Goal: Task Accomplishment & Management: Use online tool/utility

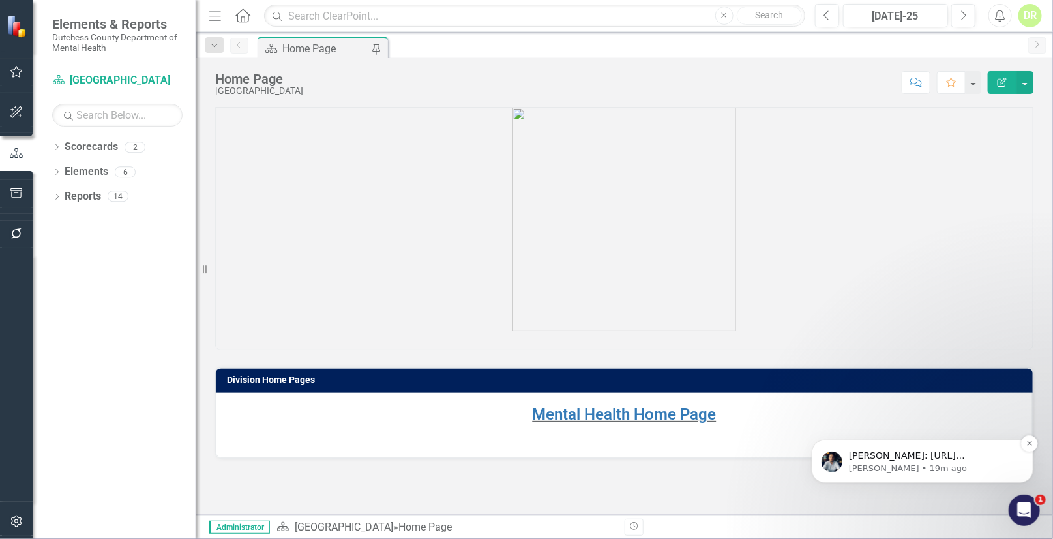
click at [901, 459] on p "[PERSON_NAME]: [URL][DOMAIN_NAME]" at bounding box center [932, 455] width 168 height 13
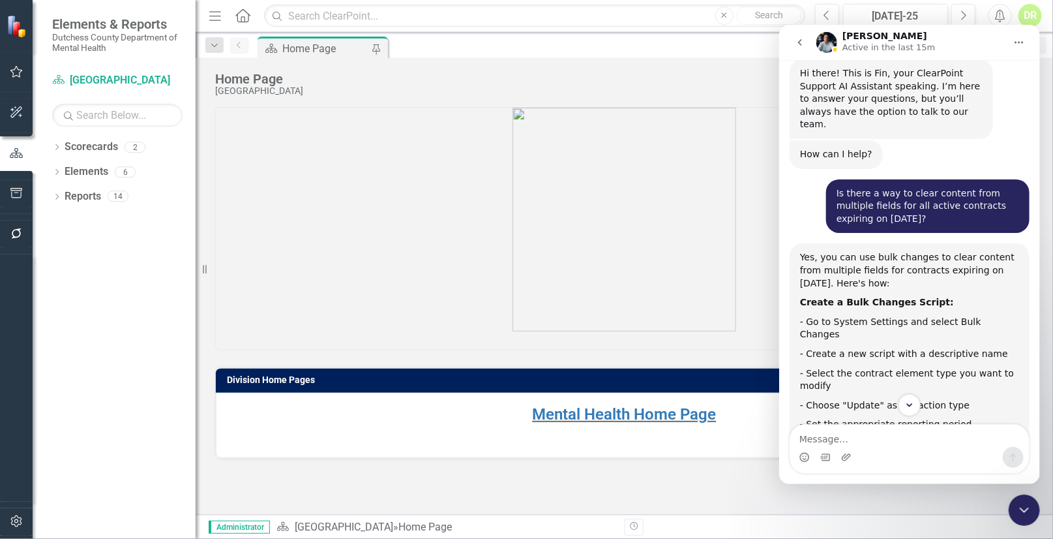
scroll to position [74, 0]
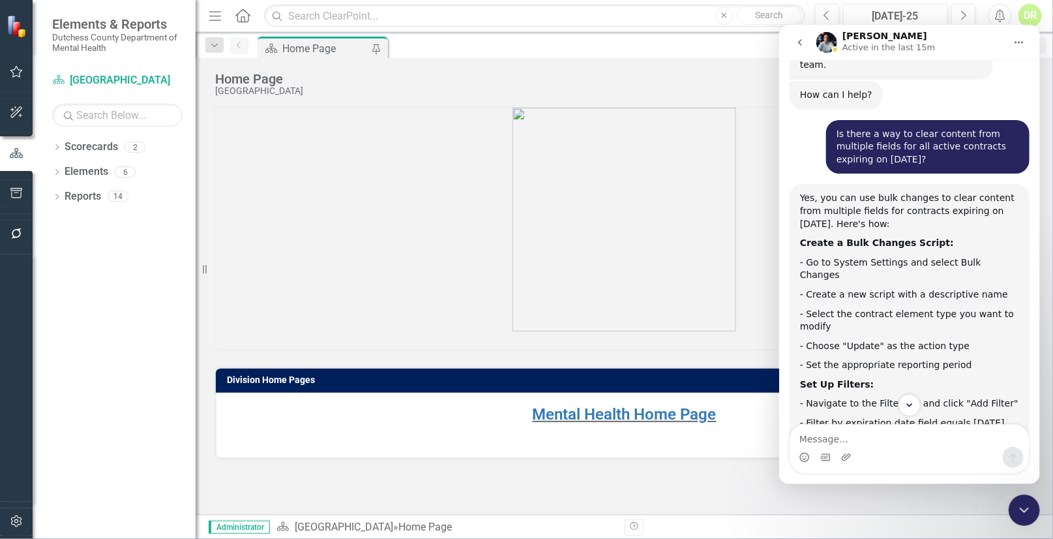
click at [824, 237] on div "Yes, you can use bulk changes to clear content from multiple fields for contrac…" at bounding box center [908, 403] width 219 height 424
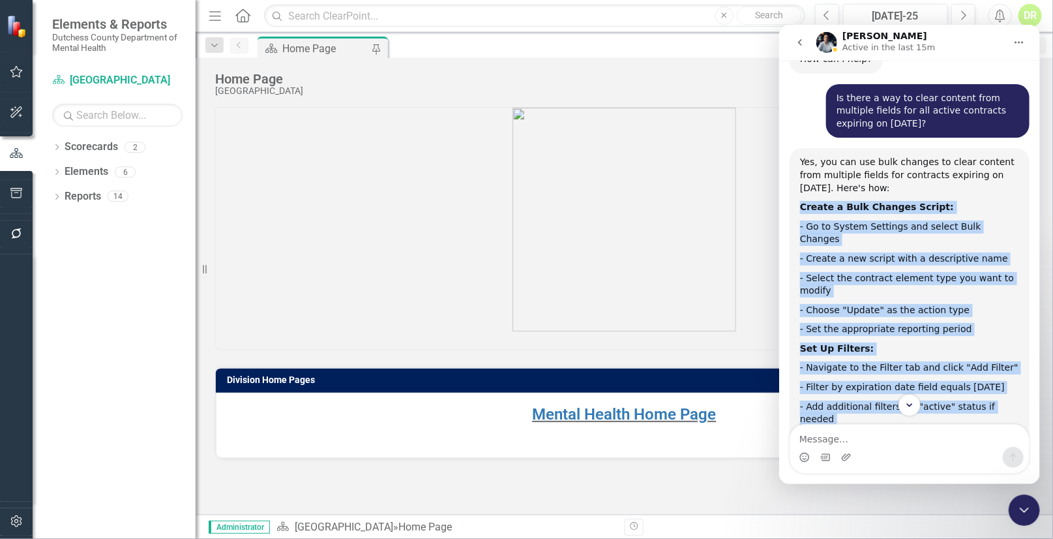
scroll to position [113, 0]
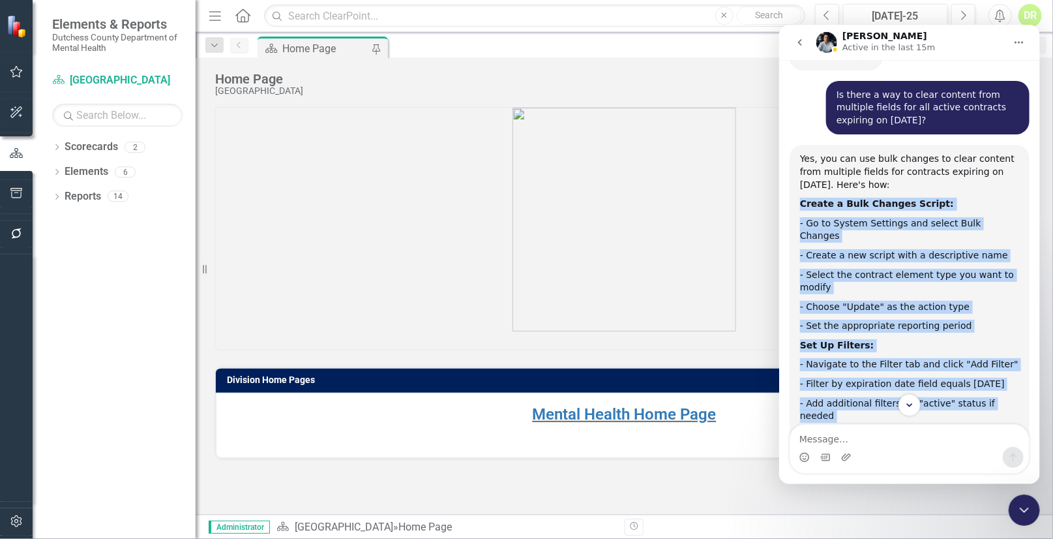
drag, startPoint x: 798, startPoint y: 226, endPoint x: 1013, endPoint y: 406, distance: 280.5
click at [1013, 406] on div "Hi there! This is Fin, your ClearPoint Support AI Assistant speaking. I’m here …" at bounding box center [908, 247] width 261 height 377
copy div "Loremi d Sita Consect Adipis: - El se Doeius Temporin utl etdolo Magn Aliquae -…"
click at [902, 308] on div "Yes, you can use bulk changes to clear content from multiple fields for contrac…" at bounding box center [908, 364] width 219 height 424
drag, startPoint x: 797, startPoint y: 192, endPoint x: 1028, endPoint y: 368, distance: 290.3
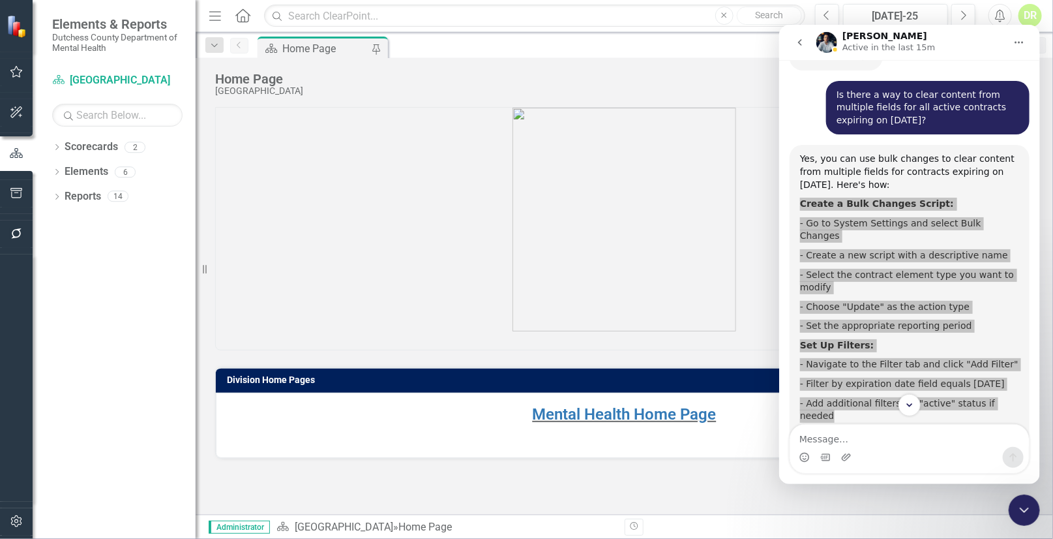
scroll to position [54, 0]
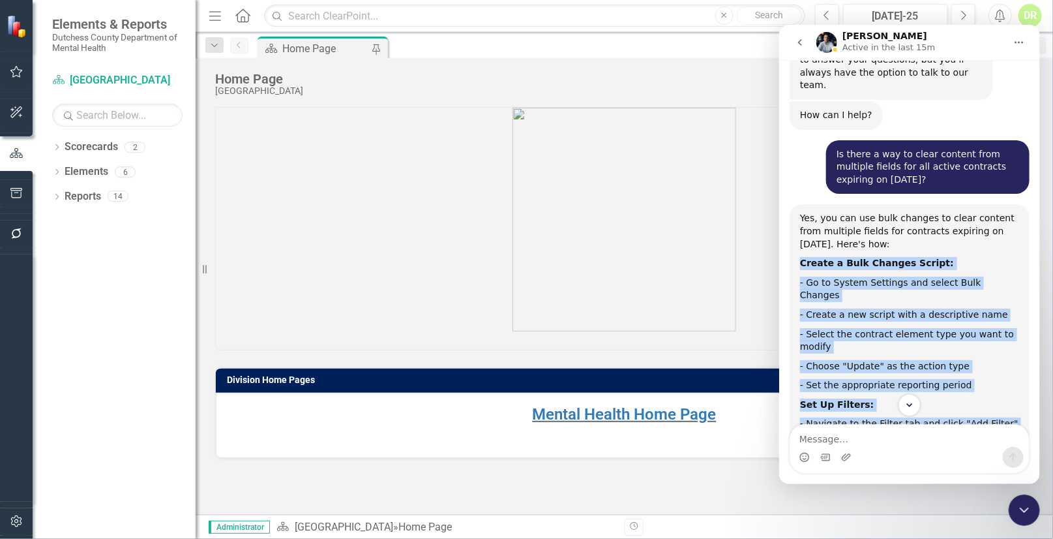
click at [963, 256] on div "Create a Bulk Changes Script:" at bounding box center [908, 262] width 219 height 13
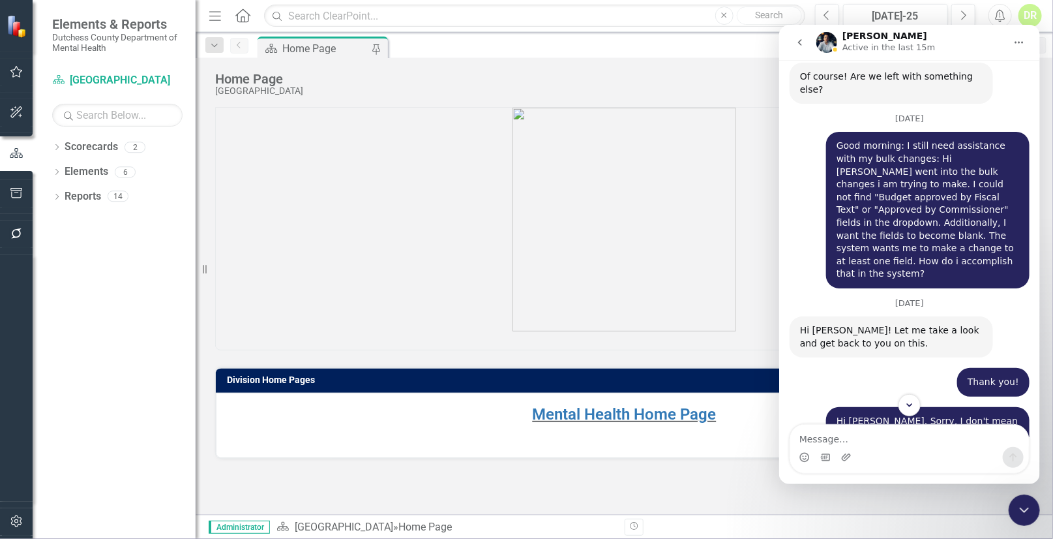
scroll to position [6166, 0]
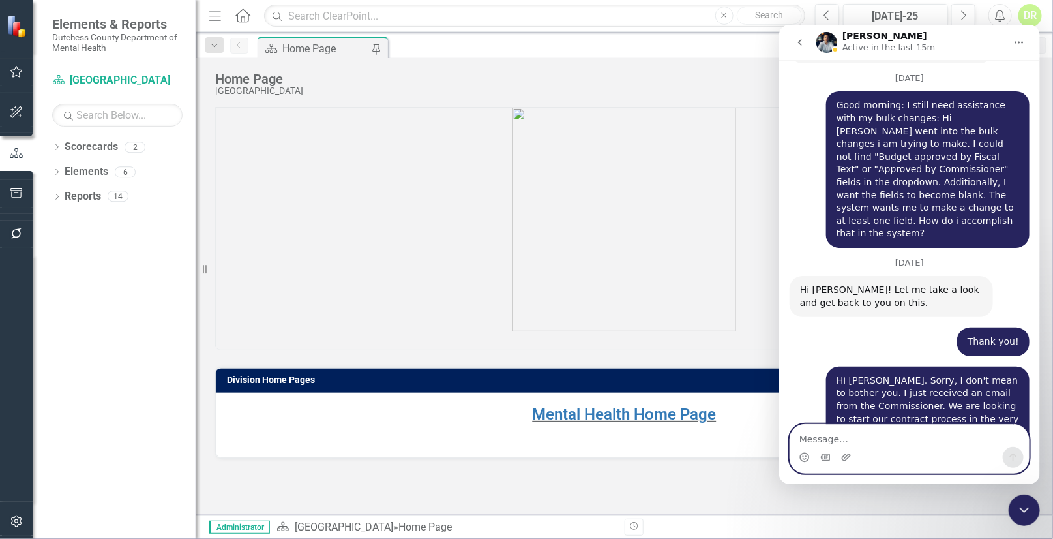
click at [825, 433] on textarea "Message…" at bounding box center [909, 435] width 239 height 22
click at [823, 436] on textarea "I'm availabe now! Sorry" at bounding box center [909, 435] width 239 height 22
click at [840, 438] on textarea "I'm availabe now! Sorry" at bounding box center [909, 435] width 239 height 22
type textarea "I'm available now! Sorry!"
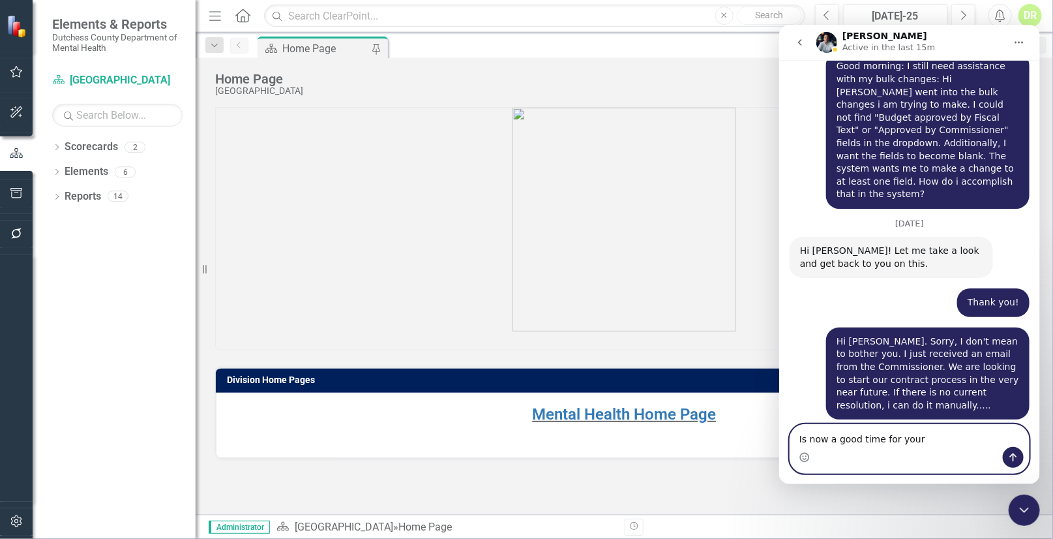
type textarea "Is now a good time for your?"
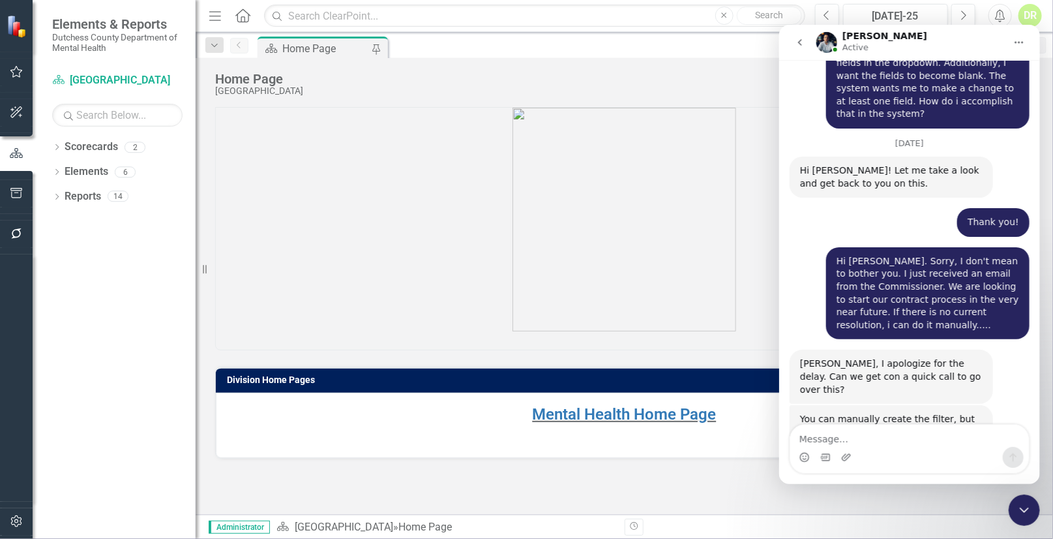
scroll to position [6273, 0]
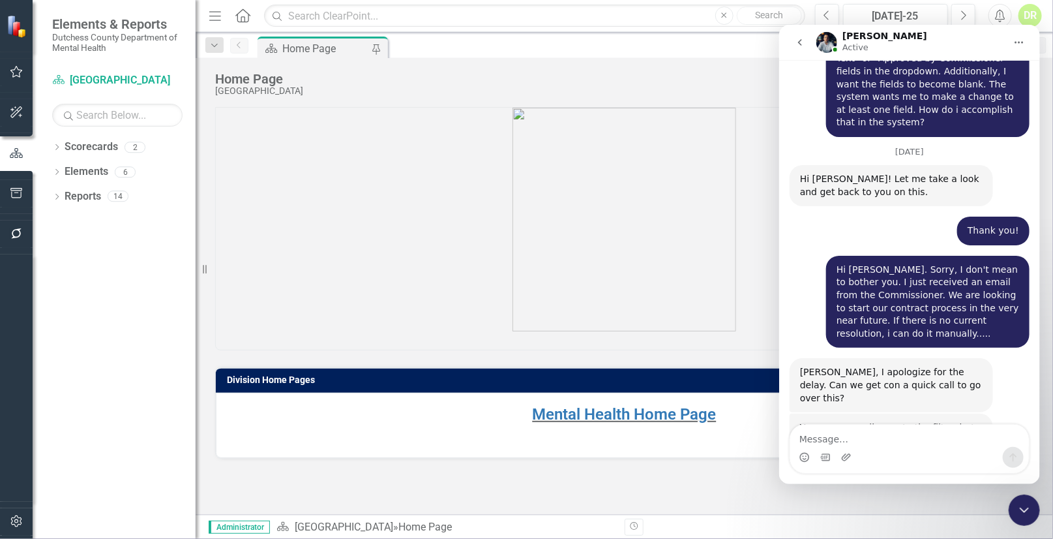
scroll to position [6273, 0]
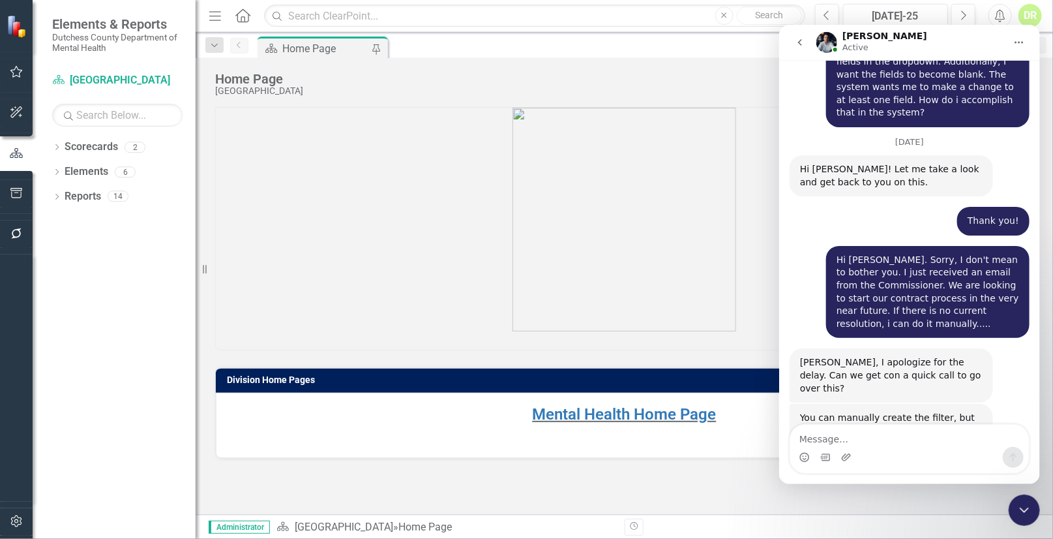
click at [802, 46] on icon "go back" at bounding box center [799, 42] width 10 height 10
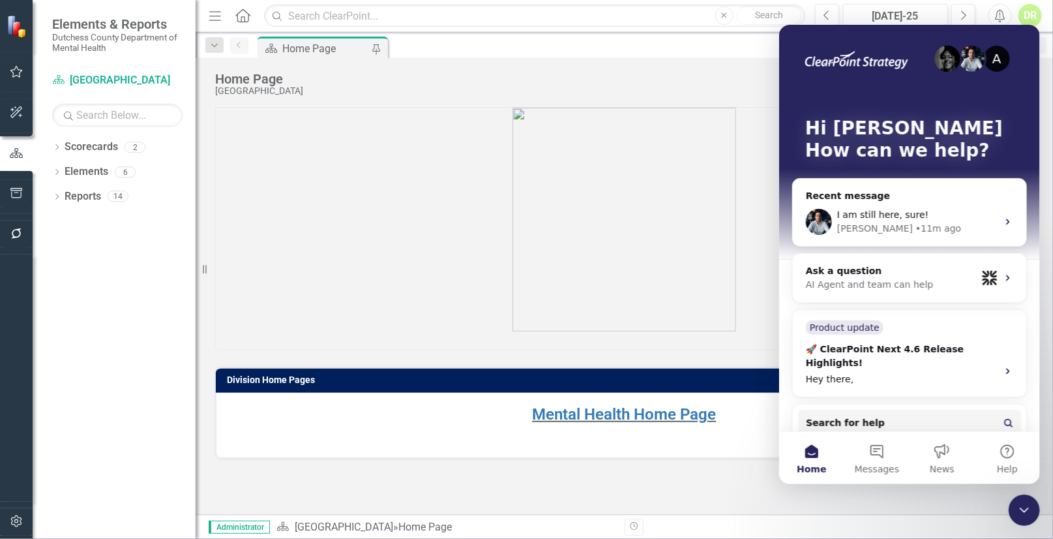
scroll to position [0, 0]
click at [812, 87] on div "A Hi [PERSON_NAME] 👋 How can we help?" at bounding box center [909, 141] width 235 height 235
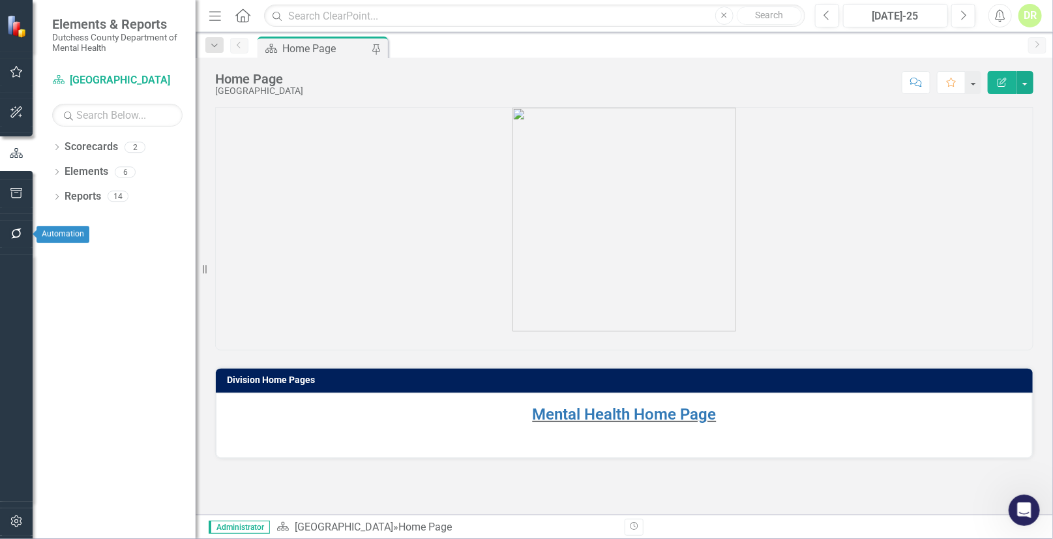
click at [18, 234] on icon "button" at bounding box center [17, 233] width 14 height 10
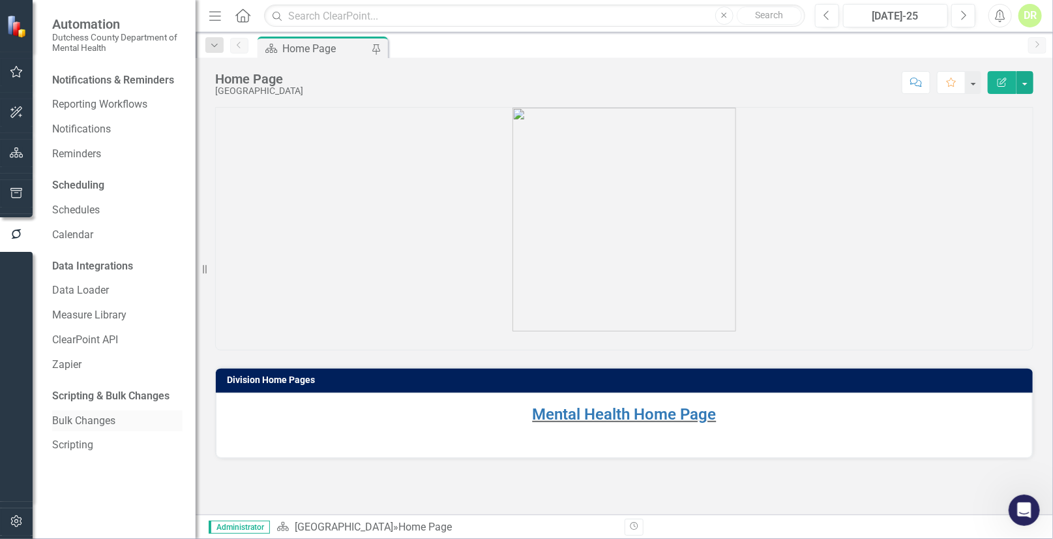
click at [85, 417] on link "Bulk Changes" at bounding box center [117, 420] width 130 height 15
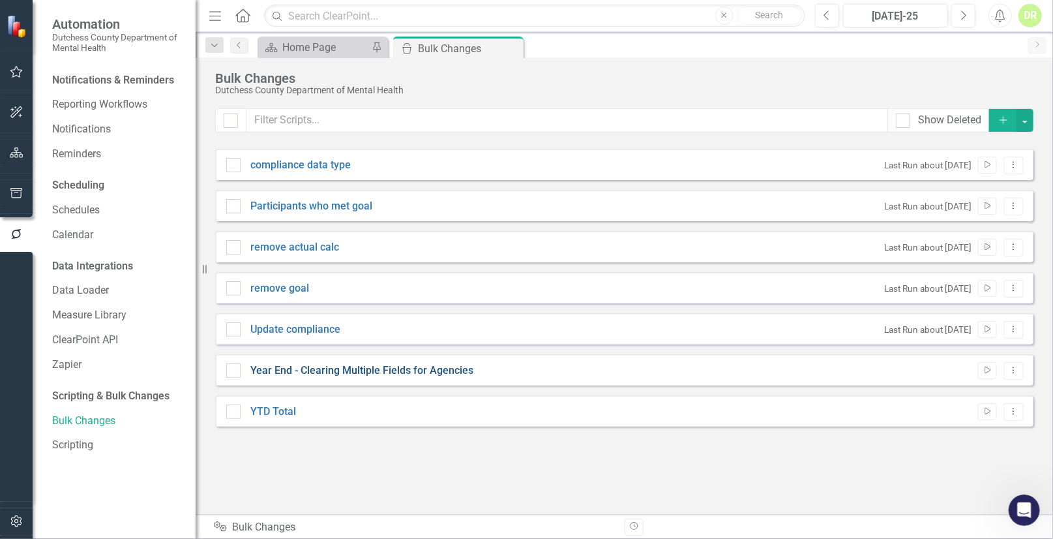
click at [428, 369] on link "Year End - Clearing Multiple Fields for Agencies" at bounding box center [361, 370] width 223 height 15
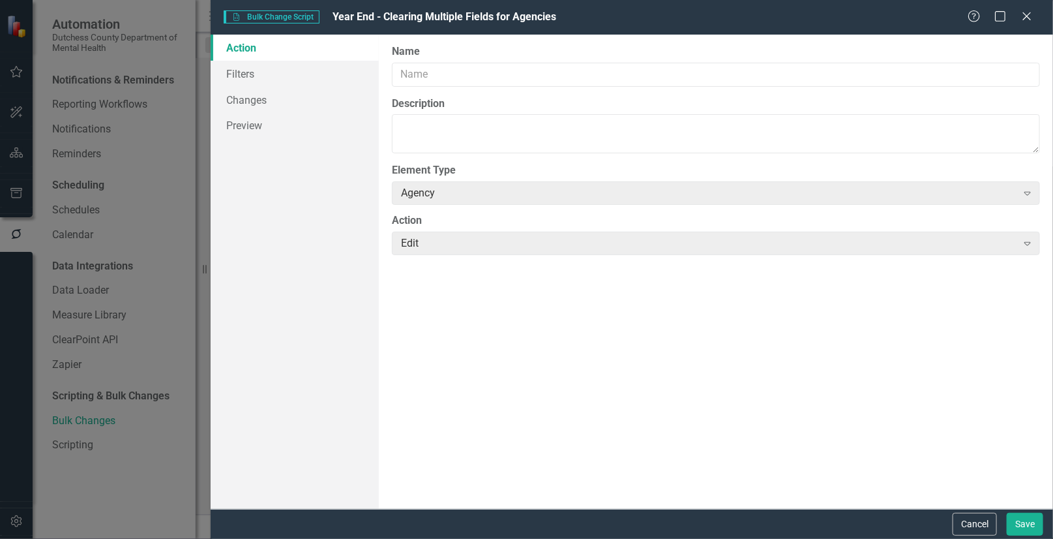
type input "Year End - Clearing Multiple Fields for Agencies"
click at [239, 69] on link "Filters" at bounding box center [295, 74] width 168 height 26
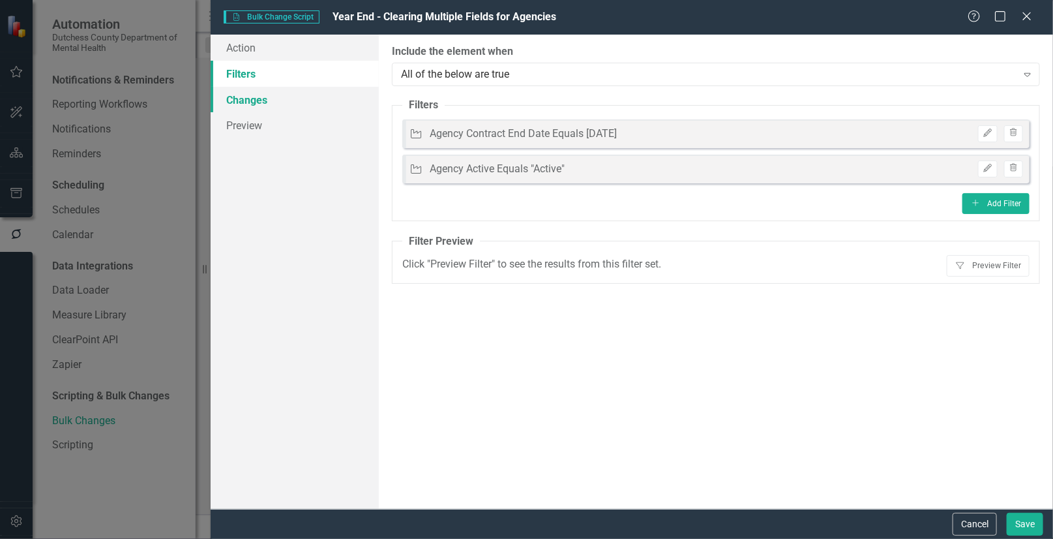
click at [244, 98] on link "Changes" at bounding box center [295, 100] width 168 height 26
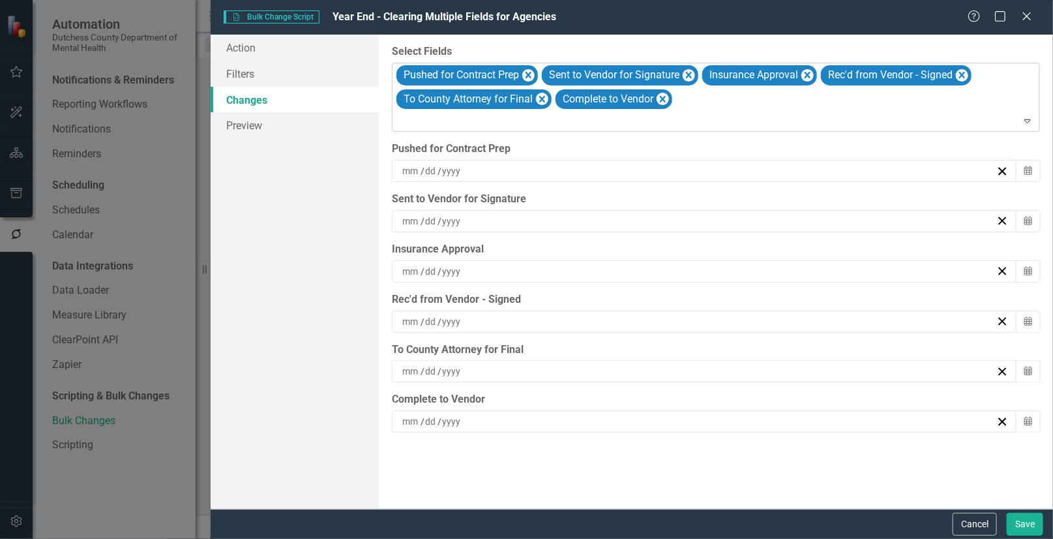
click at [1026, 118] on icon "Expand" at bounding box center [1027, 120] width 13 height 10
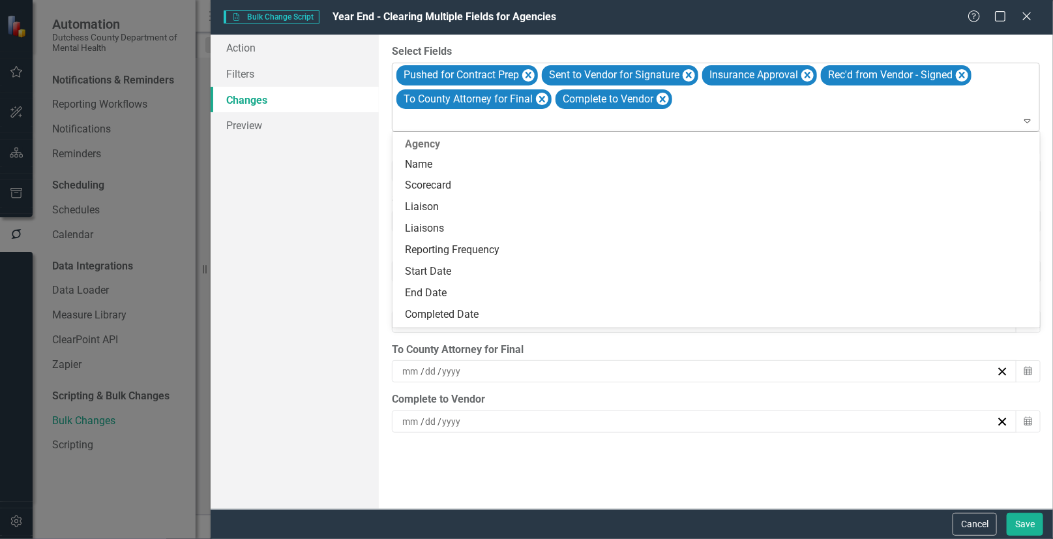
click at [1025, 118] on icon "Expand" at bounding box center [1027, 120] width 13 height 10
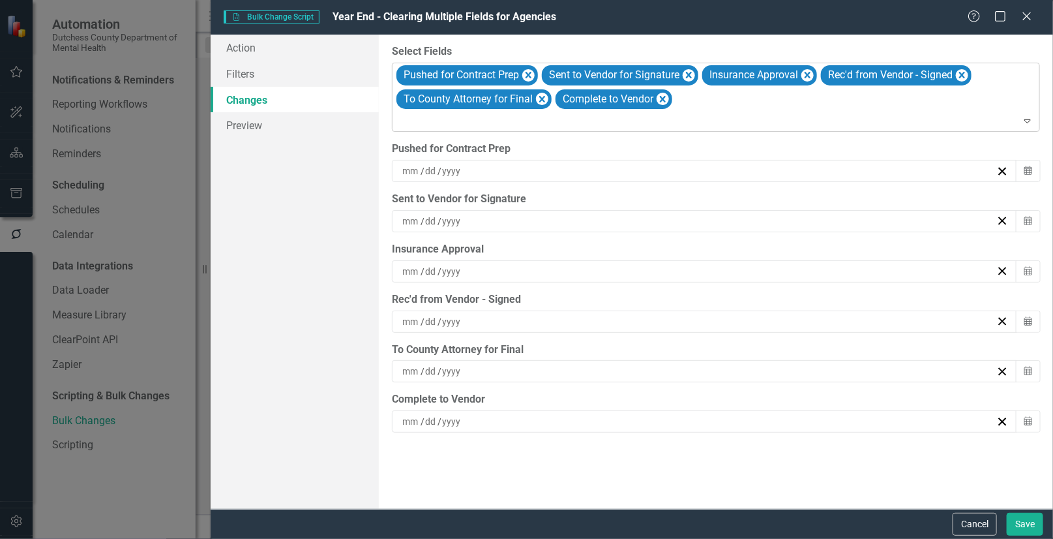
click at [1025, 118] on icon "Expand" at bounding box center [1027, 120] width 13 height 10
click at [724, 98] on div "Pushed for Contract Prep Sent to Vendor for Signature Insurance Approval Rec'd …" at bounding box center [716, 97] width 645 height 68
click at [726, 108] on div "Pushed for Contract Prep Sent to Vendor for Signature Insurance Approval Rec'd …" at bounding box center [716, 97] width 645 height 68
drag, startPoint x: 973, startPoint y: 517, endPoint x: 910, endPoint y: 494, distance: 66.6
click at [973, 515] on button "Cancel" at bounding box center [975, 523] width 44 height 23
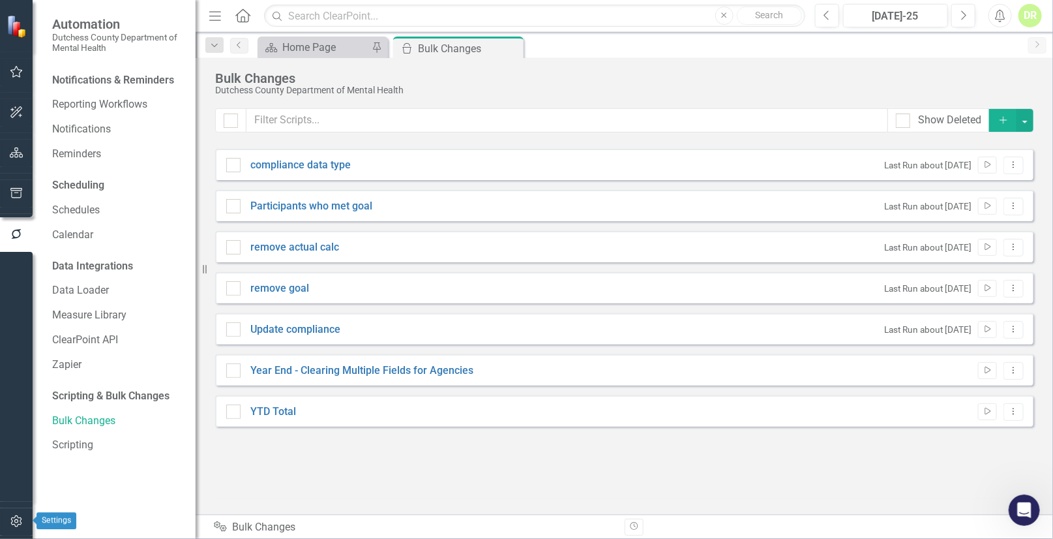
click at [14, 516] on icon "button" at bounding box center [17, 521] width 14 height 10
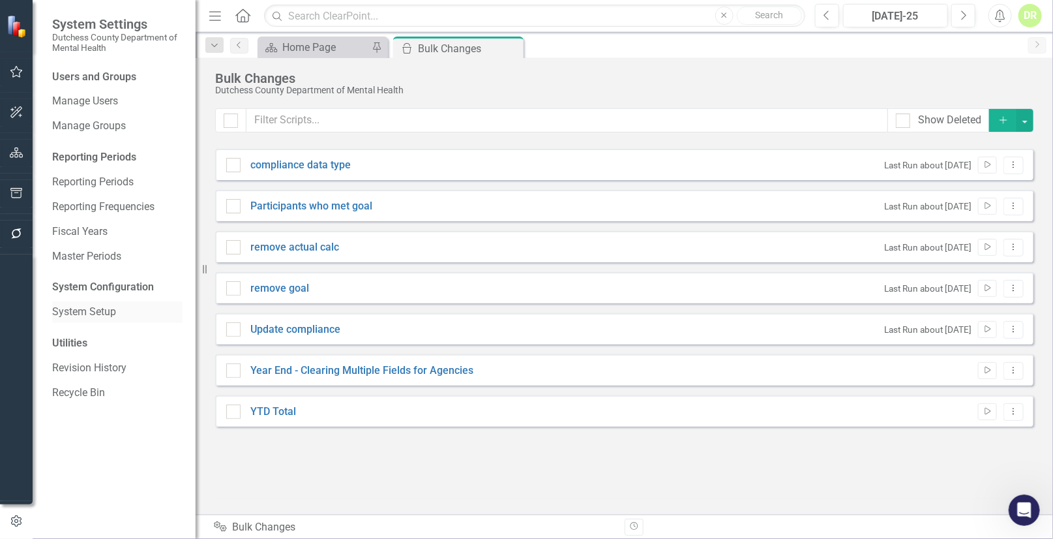
click at [102, 307] on link "System Setup" at bounding box center [117, 311] width 130 height 15
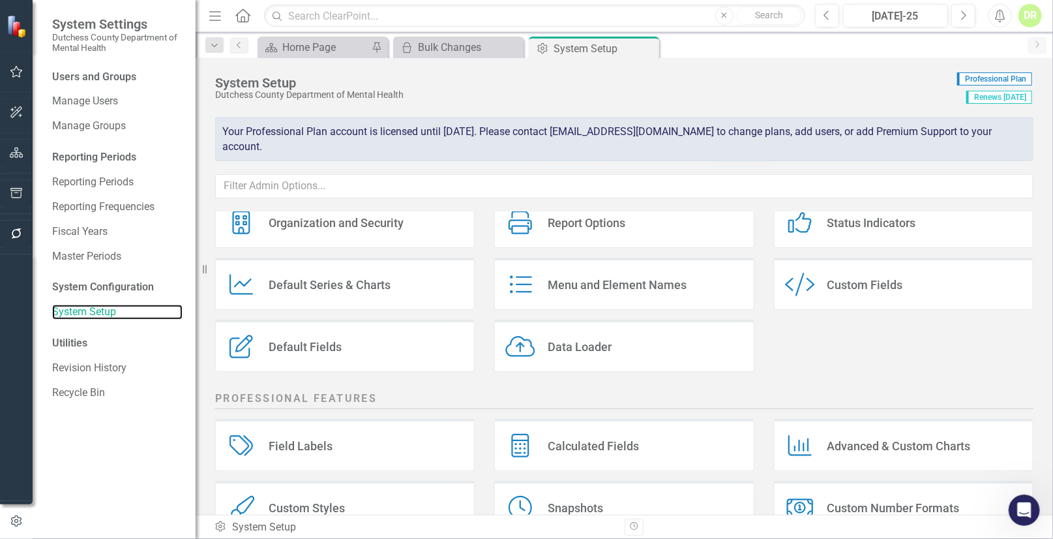
scroll to position [68, 0]
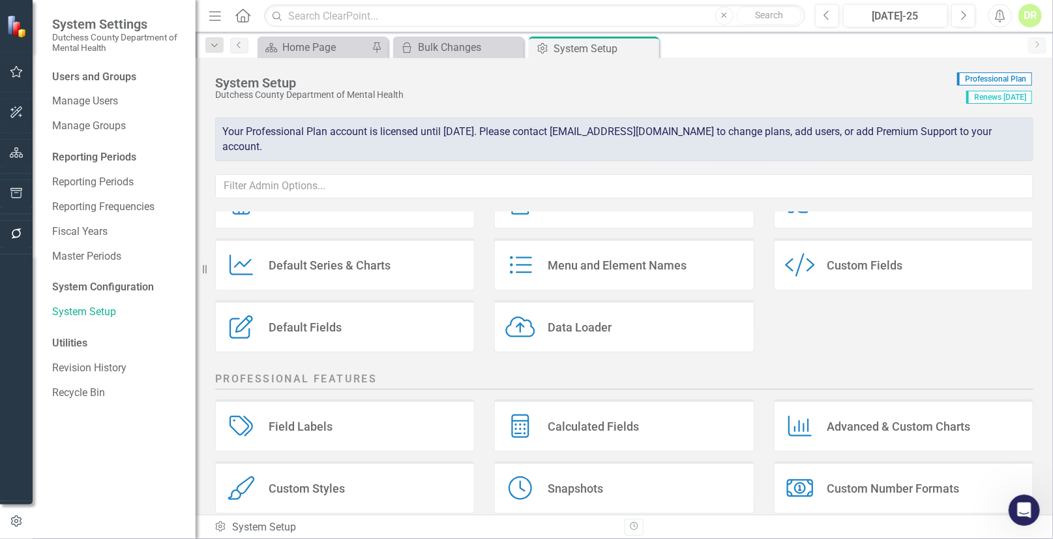
click at [879, 260] on div "Custom Fields" at bounding box center [865, 265] width 76 height 15
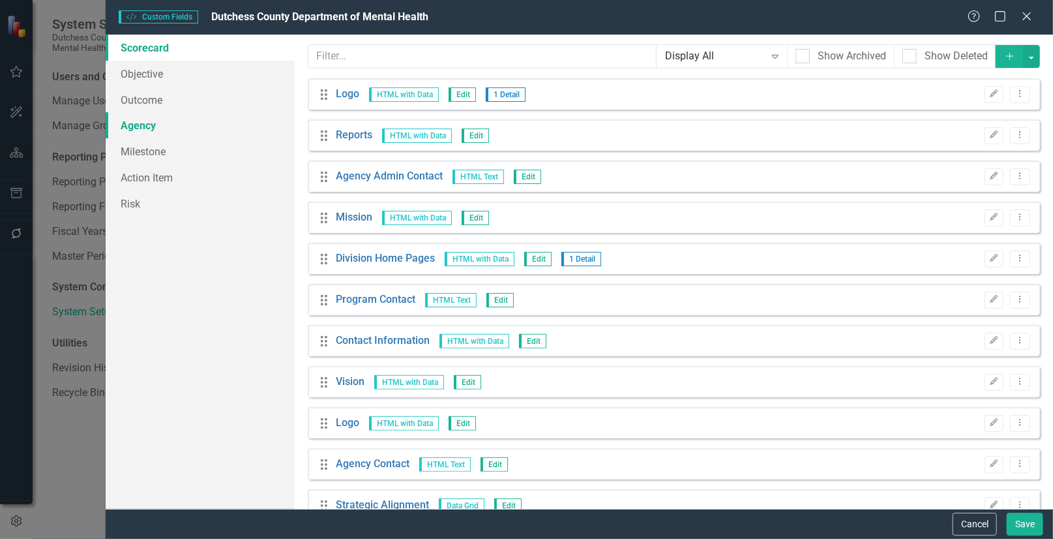
click at [149, 125] on link "Agency" at bounding box center [201, 125] width 190 height 26
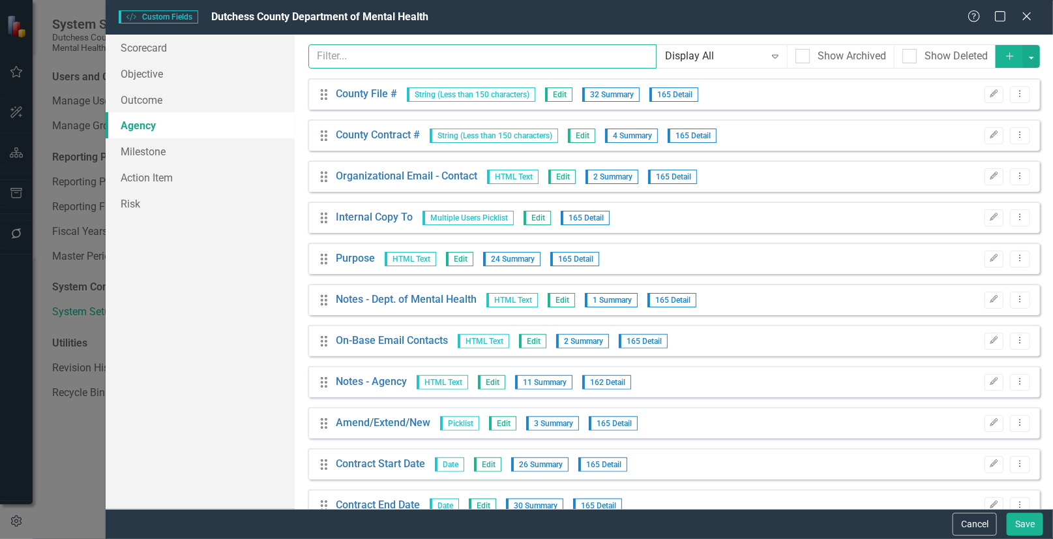
click at [365, 55] on input "text" at bounding box center [482, 56] width 348 height 24
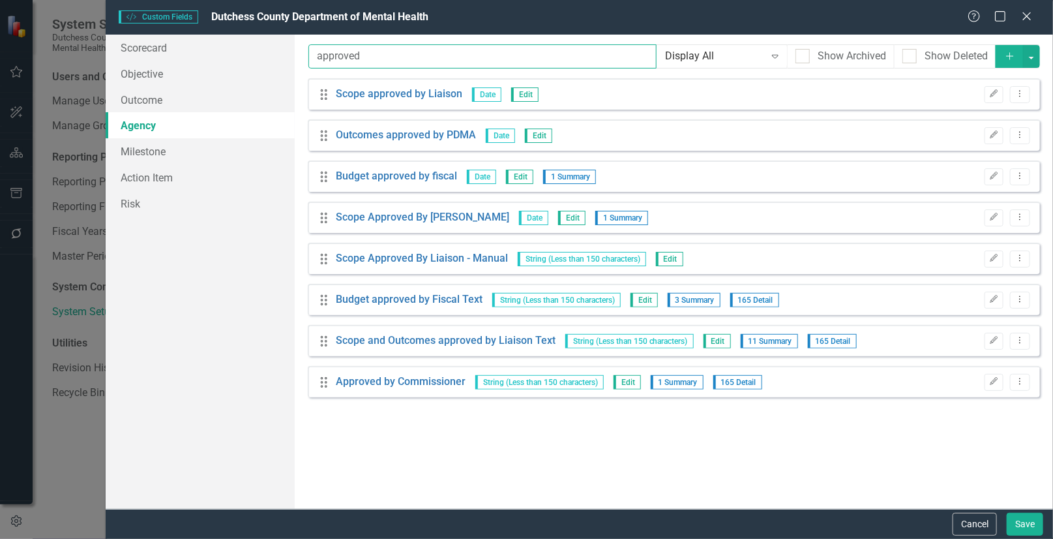
click button "Dropdown Menu" at bounding box center [0, 0] width 0 height 0
drag, startPoint x: 365, startPoint y: 55, endPoint x: 293, endPoint y: 57, distance: 72.4
click at [293, 57] on div "Scorecard Objective Outcome Agency Milestone Action Item Risk Custom fields are…" at bounding box center [580, 272] width 948 height 474
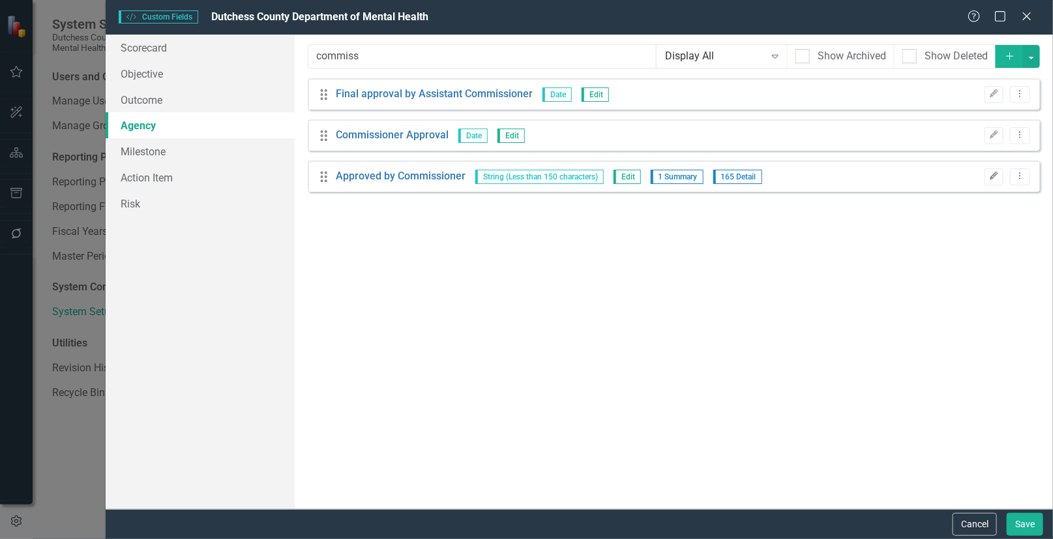
click at [991, 174] on icon "Edit" at bounding box center [994, 176] width 10 height 8
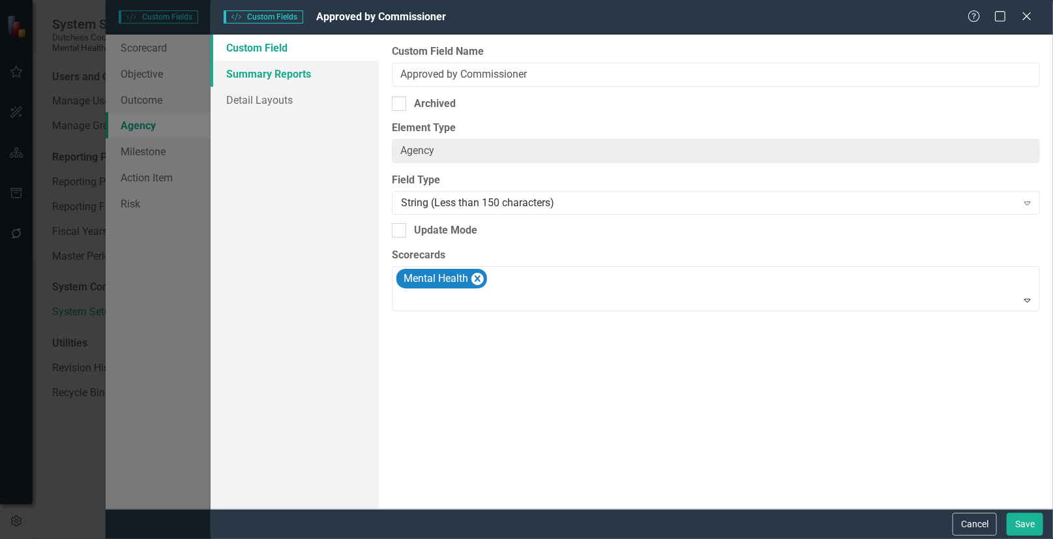
click at [273, 74] on link "Summary Reports" at bounding box center [295, 74] width 168 height 26
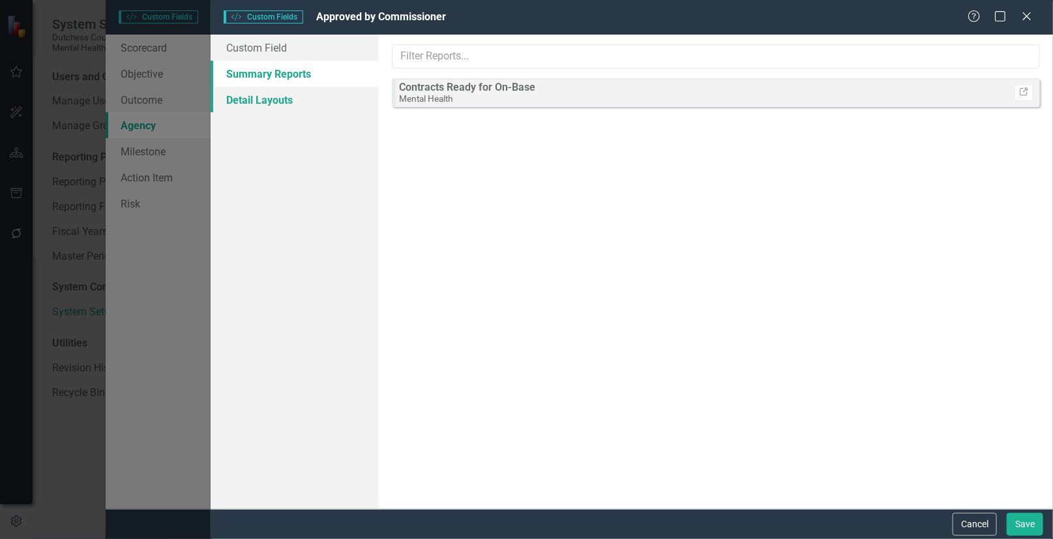
click at [233, 101] on link "Detail Layouts" at bounding box center [295, 100] width 168 height 26
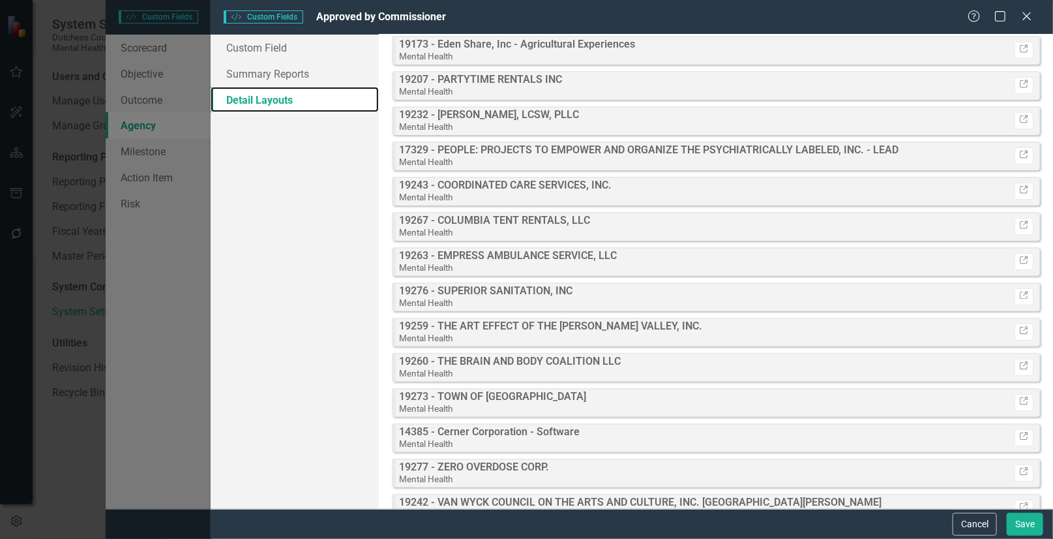
scroll to position [2074, 0]
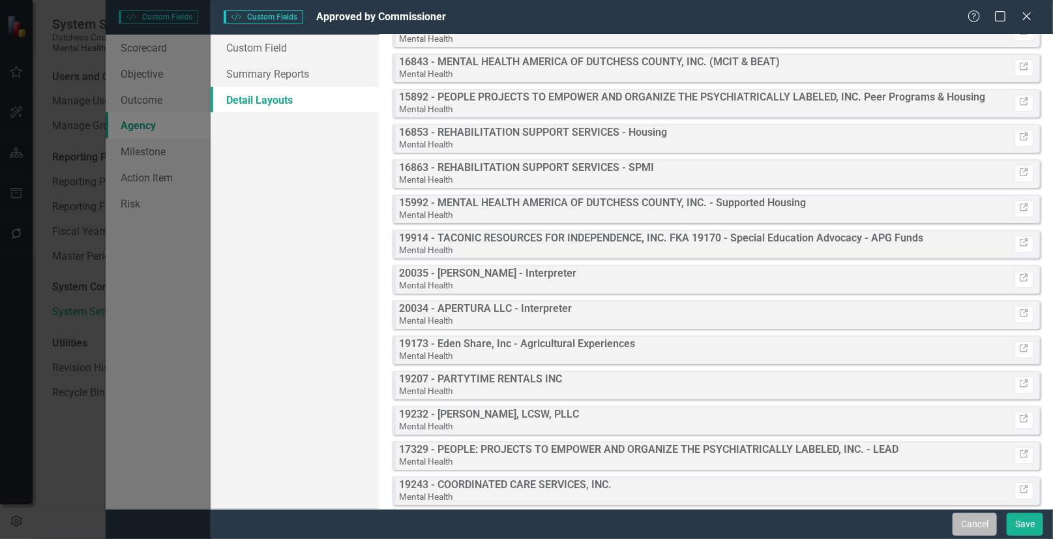
click at [968, 522] on button "Cancel" at bounding box center [975, 523] width 44 height 23
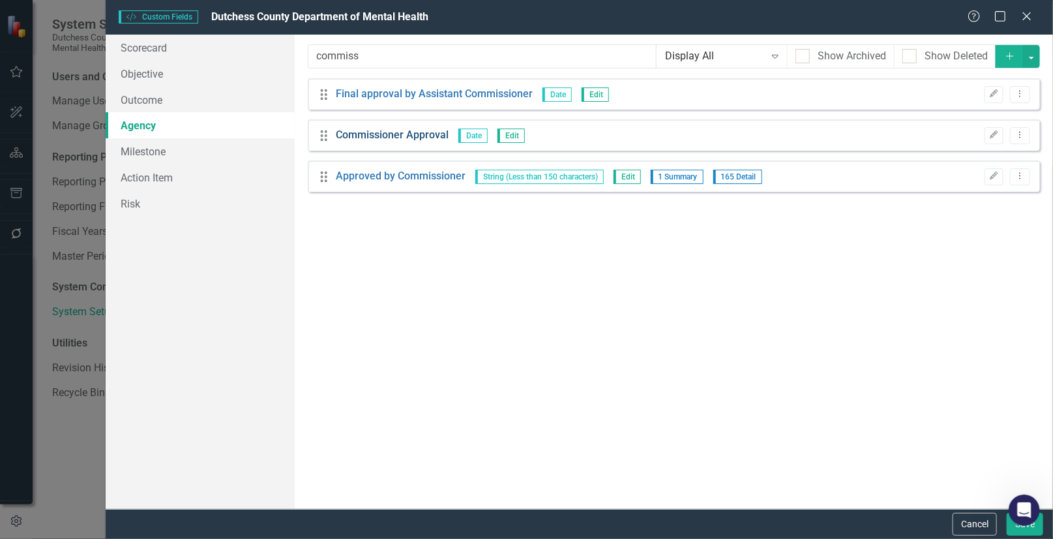
click at [408, 133] on link "Commissioner Approval" at bounding box center [392, 135] width 113 height 15
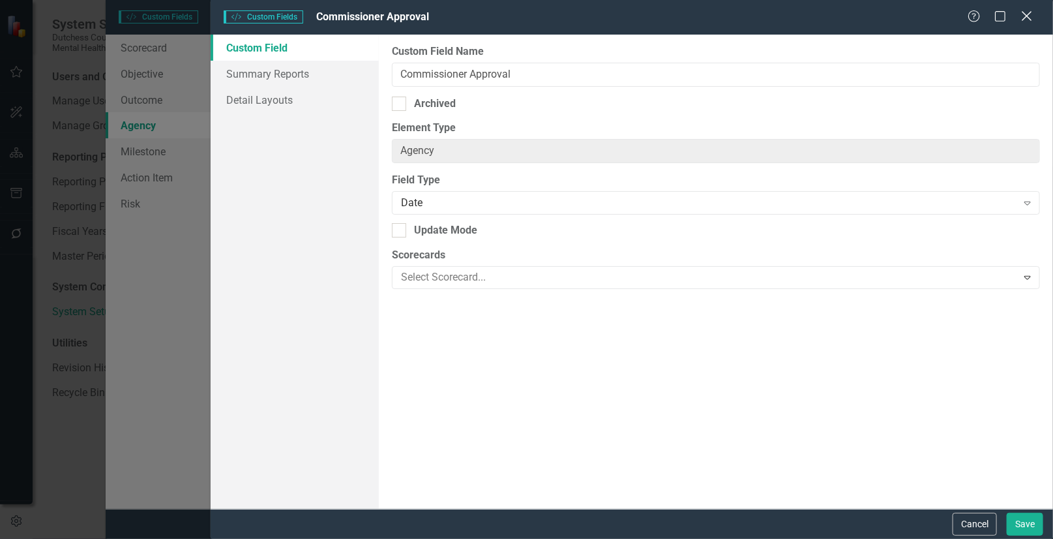
click at [1032, 14] on icon "Close" at bounding box center [1026, 16] width 16 height 12
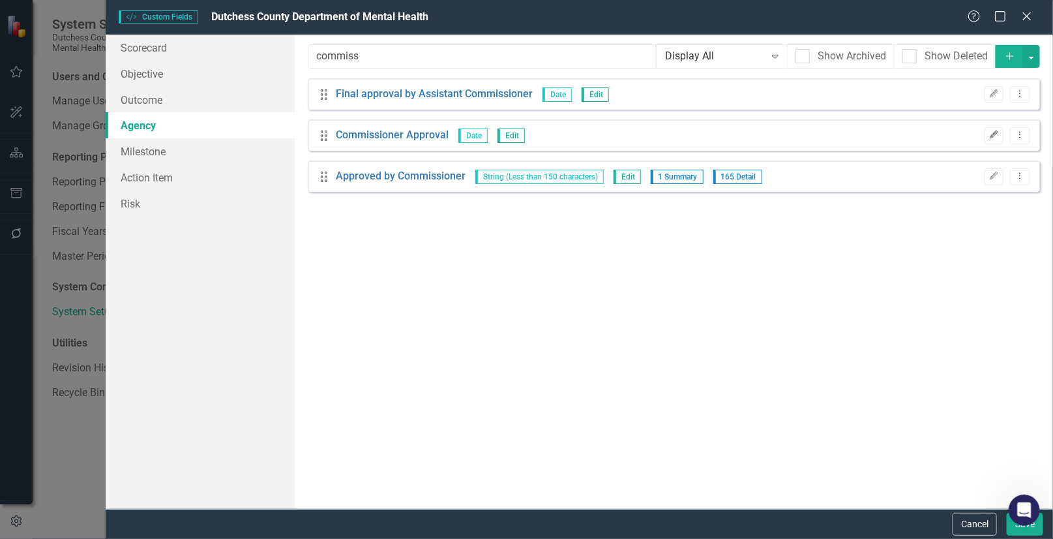
click at [996, 132] on icon "button" at bounding box center [994, 135] width 8 height 8
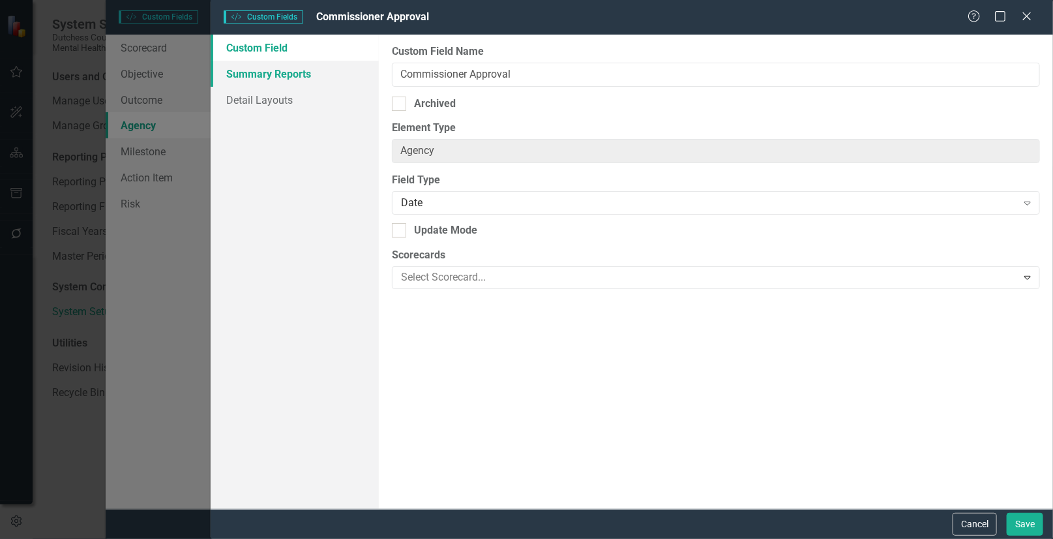
click at [263, 72] on link "Summary Reports" at bounding box center [295, 74] width 168 height 26
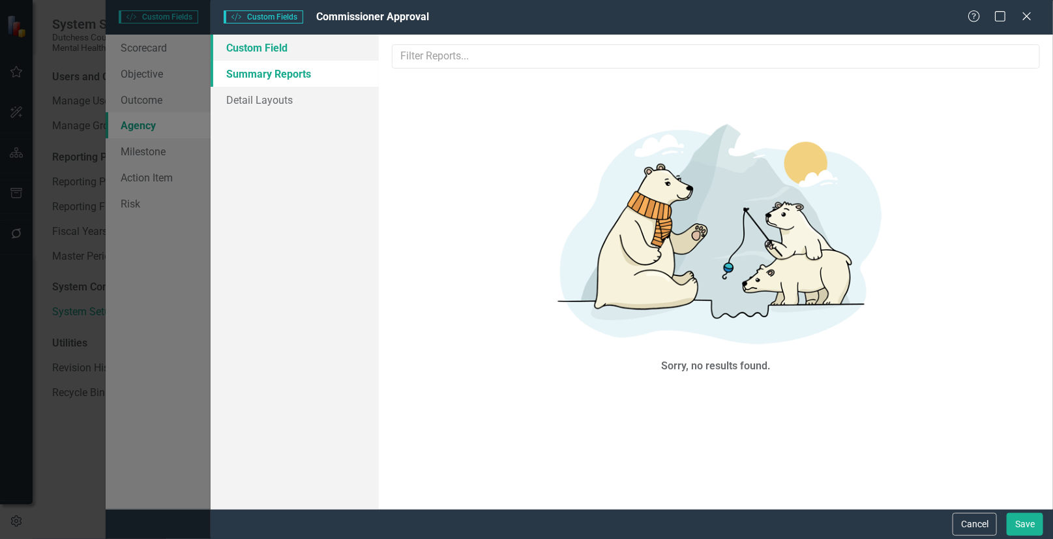
click at [265, 46] on link "Custom Field" at bounding box center [295, 48] width 168 height 26
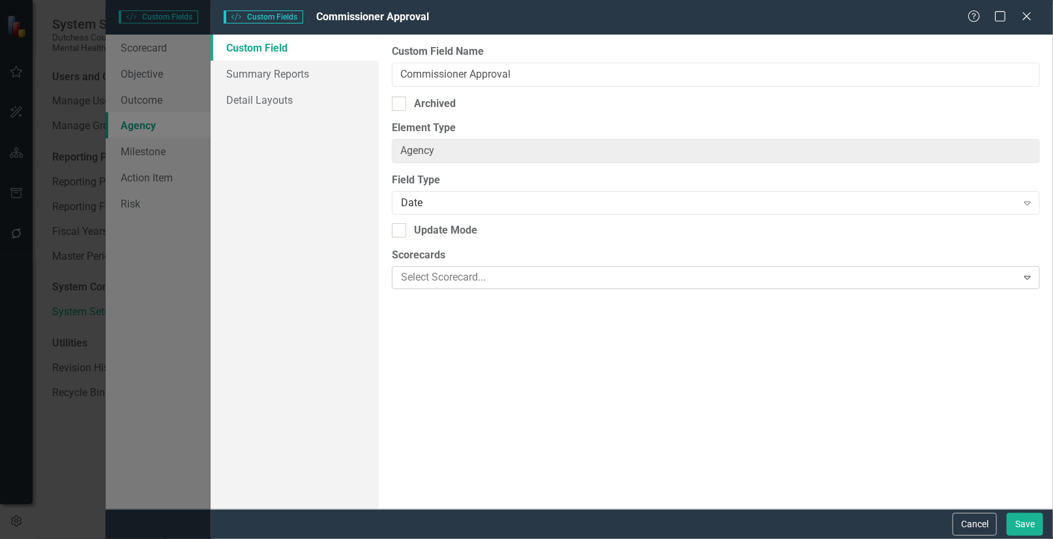
click at [422, 274] on div at bounding box center [706, 278] width 621 height 18
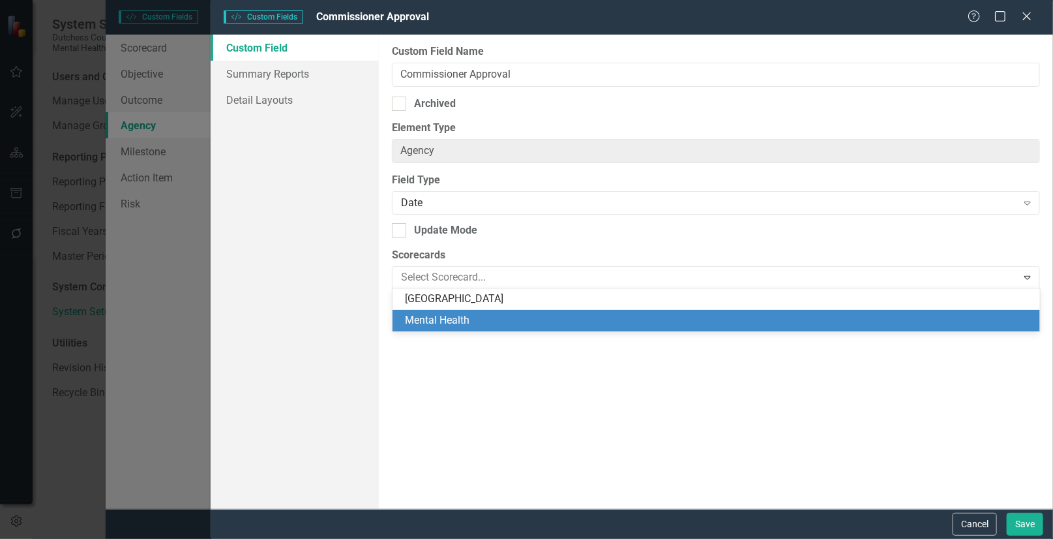
click at [455, 319] on div "Mental Health" at bounding box center [719, 320] width 627 height 15
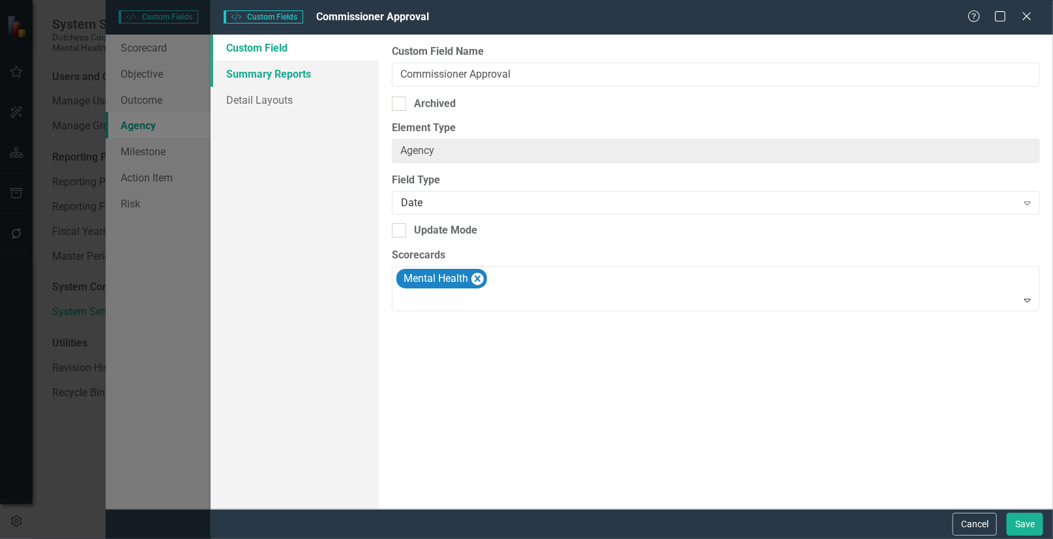
click at [293, 65] on link "Summary Reports" at bounding box center [295, 74] width 168 height 26
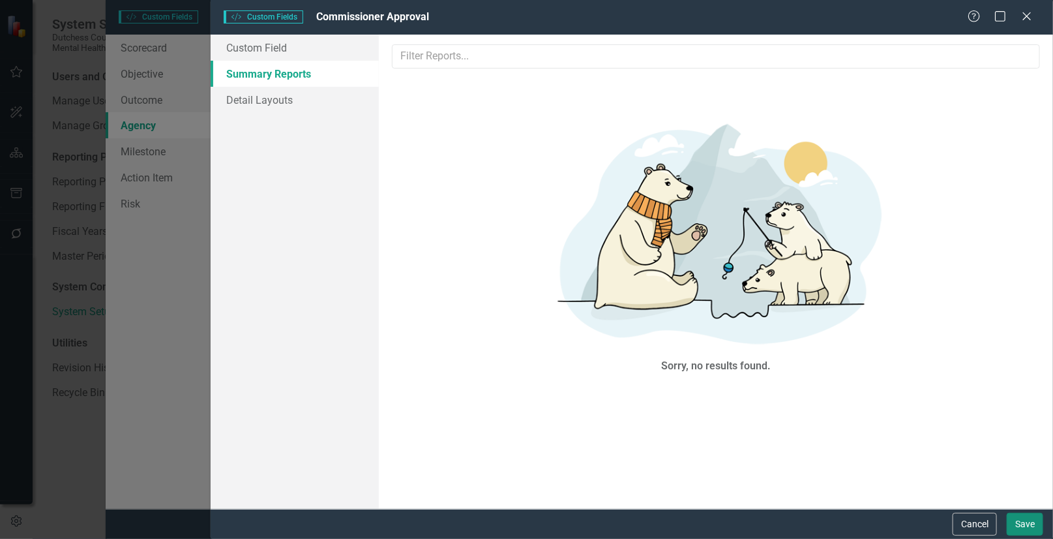
click at [1021, 518] on button "Save" at bounding box center [1025, 523] width 37 height 23
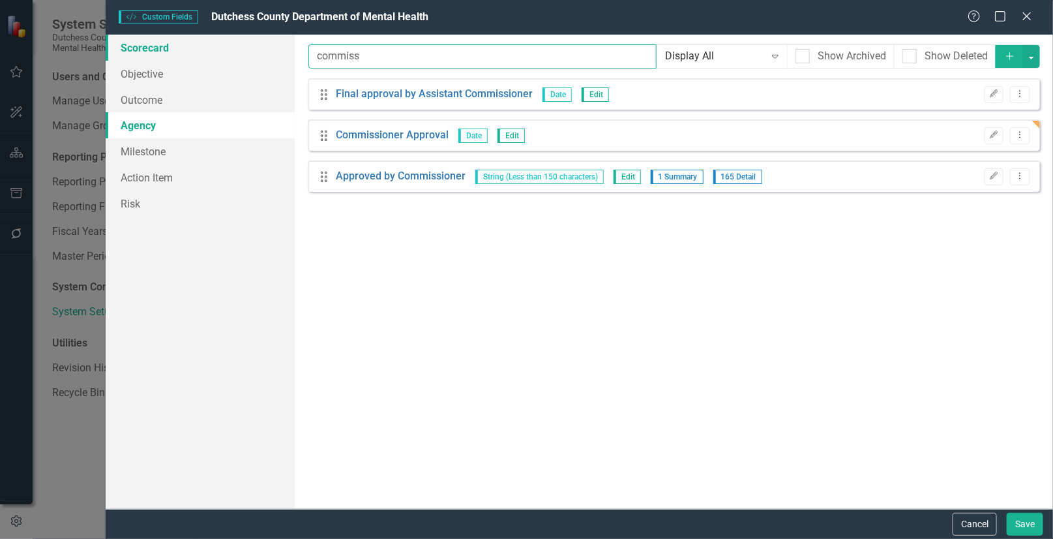
drag, startPoint x: 407, startPoint y: 57, endPoint x: 190, endPoint y: 58, distance: 217.1
click at [190, 58] on div "Scorecard Objective Outcome Agency Milestone Action Item Risk Custom fields are…" at bounding box center [580, 272] width 948 height 474
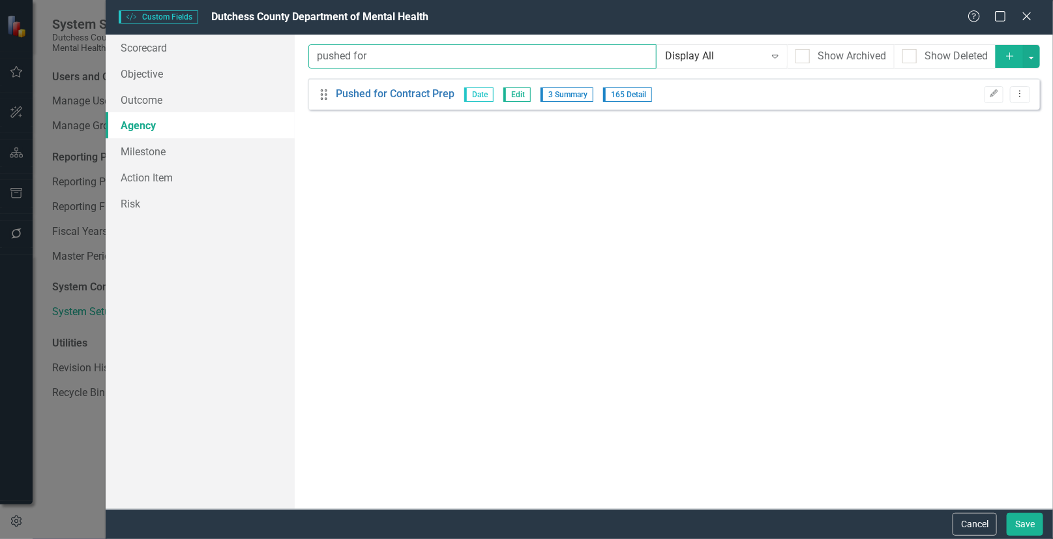
type input "pushed for"
drag, startPoint x: 384, startPoint y: 61, endPoint x: 267, endPoint y: 61, distance: 116.7
click at [267, 61] on div "Scorecard Objective Outcome Agency Milestone Action Item Risk Custom fields are…" at bounding box center [580, 272] width 948 height 474
click at [53, 411] on div "Custom Style Custom Fields Dutchess County Department of Mental Health Help Max…" at bounding box center [526, 269] width 1053 height 539
click at [981, 522] on button "Cancel" at bounding box center [975, 523] width 44 height 23
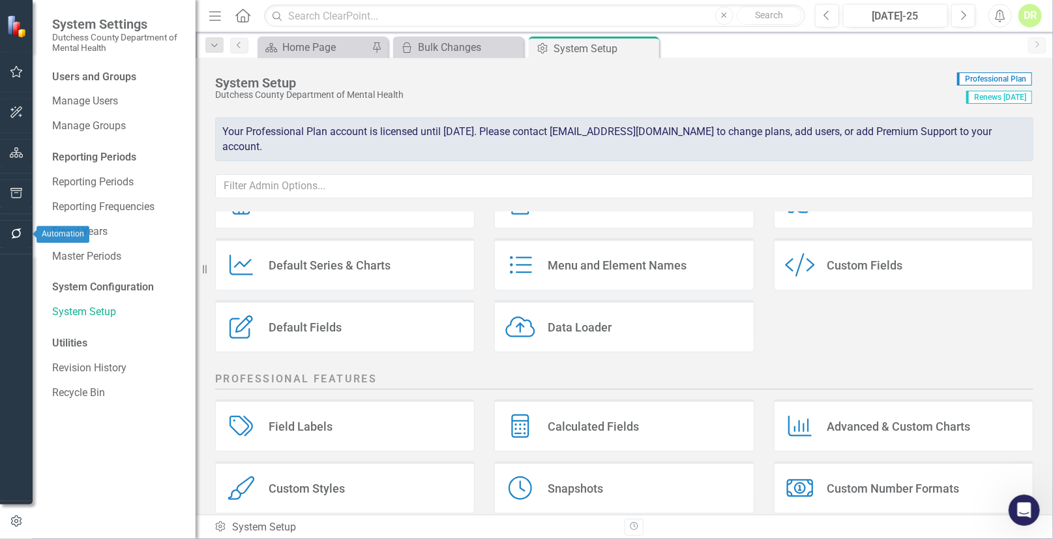
click at [18, 235] on icon "button" at bounding box center [17, 233] width 14 height 10
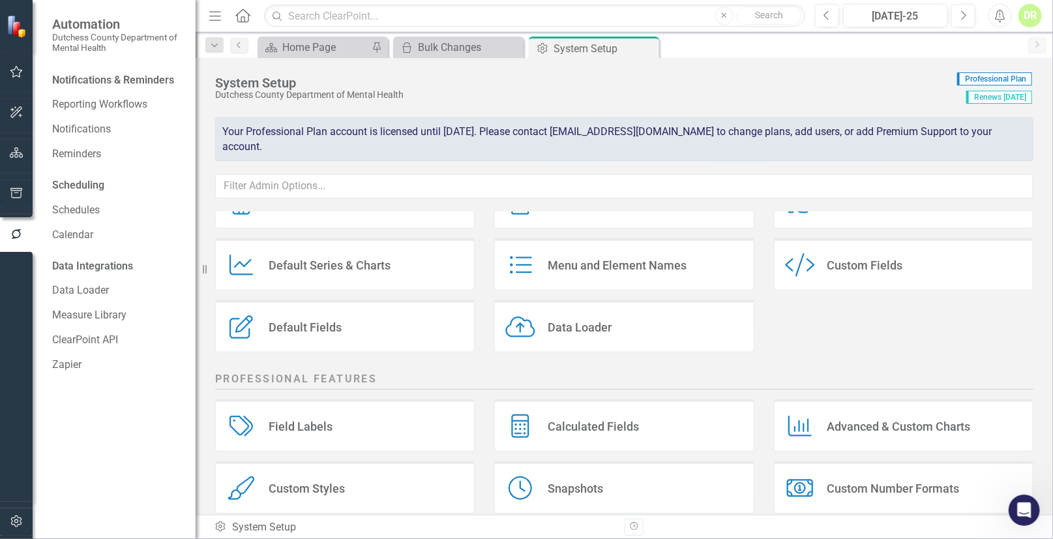
click at [349, 88] on div "System Setup" at bounding box center [582, 83] width 735 height 14
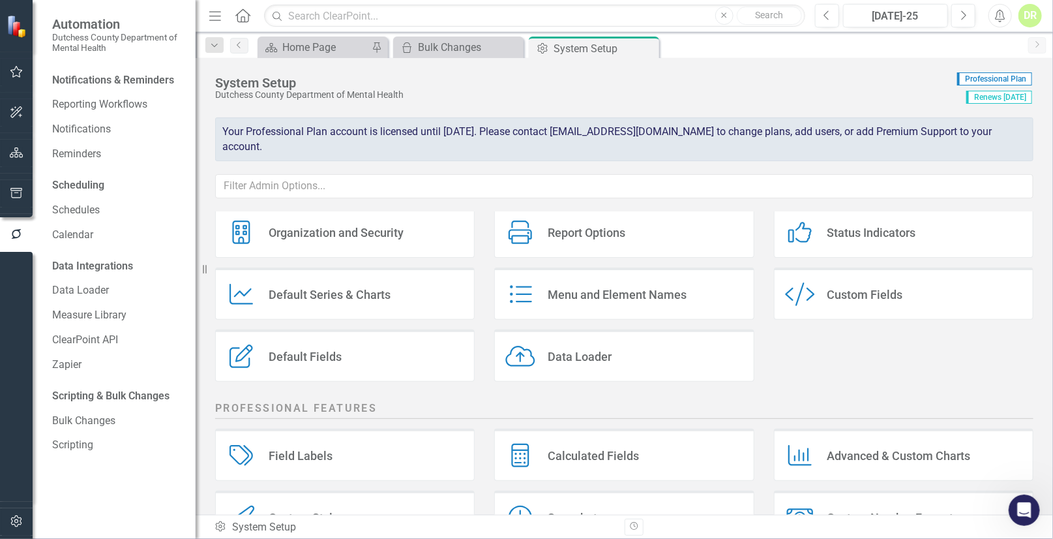
scroll to position [0, 0]
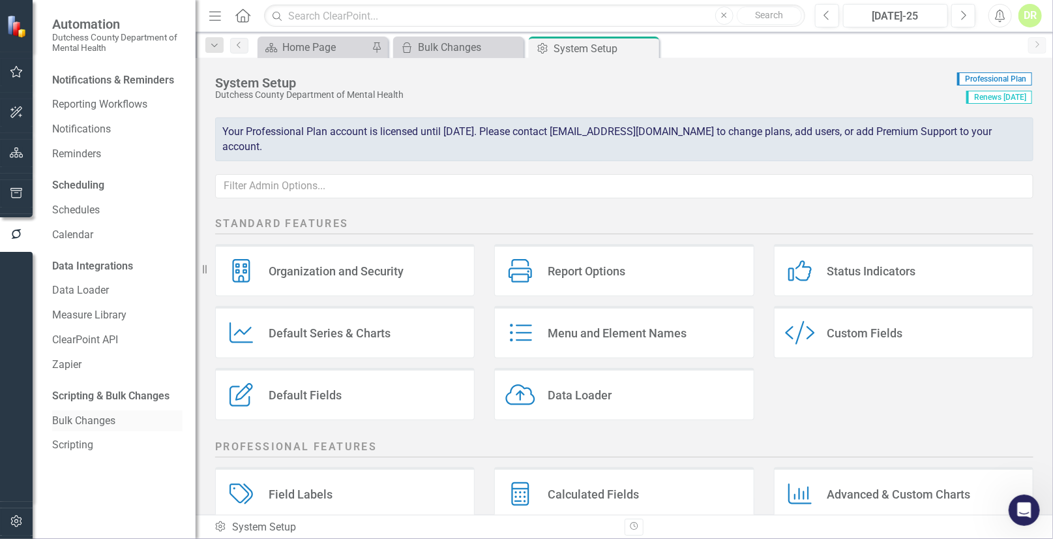
click at [66, 420] on link "Bulk Changes" at bounding box center [117, 420] width 130 height 15
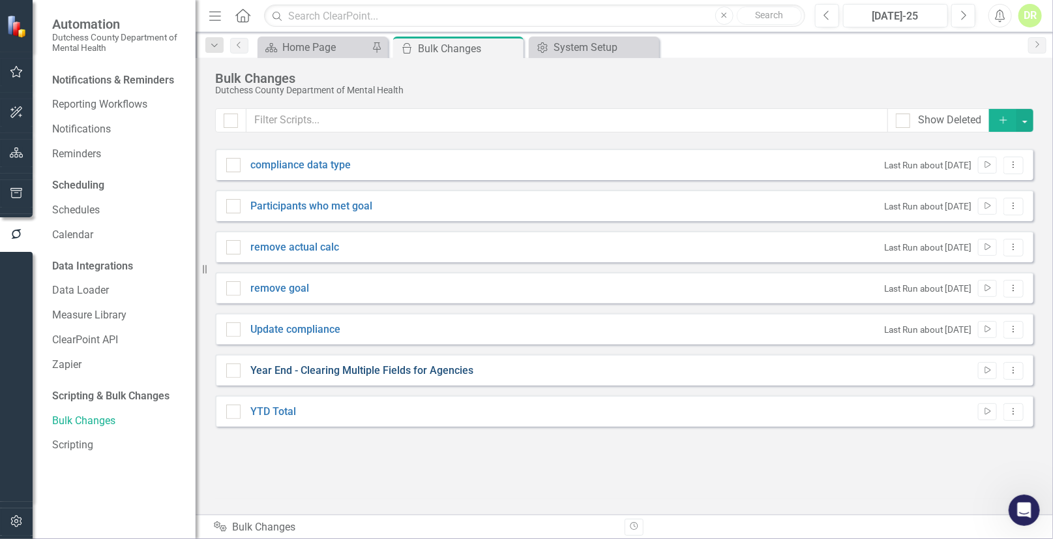
click at [387, 370] on link "Year End - Clearing Multiple Fields for Agencies" at bounding box center [361, 370] width 223 height 15
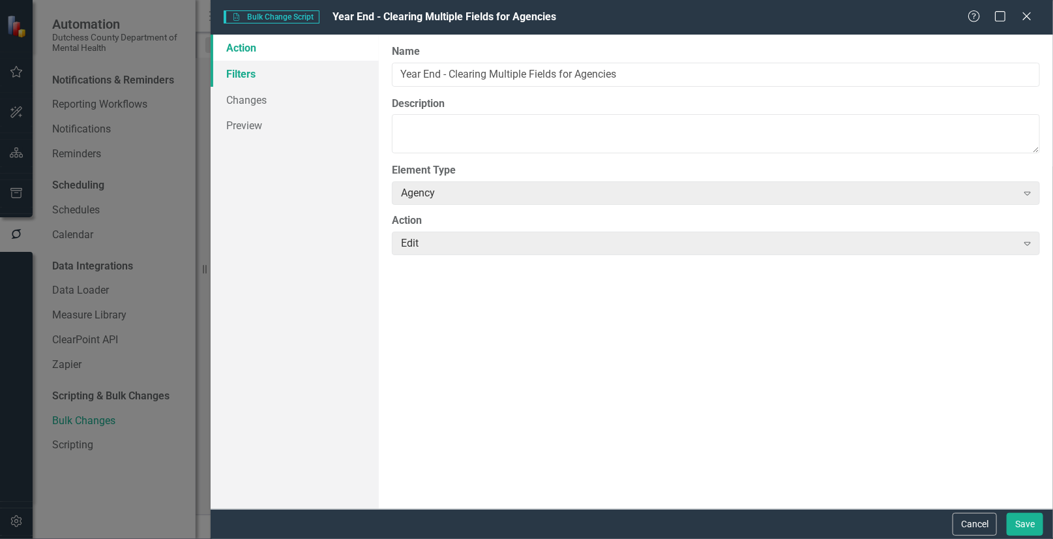
click at [251, 73] on link "Filters" at bounding box center [295, 74] width 168 height 26
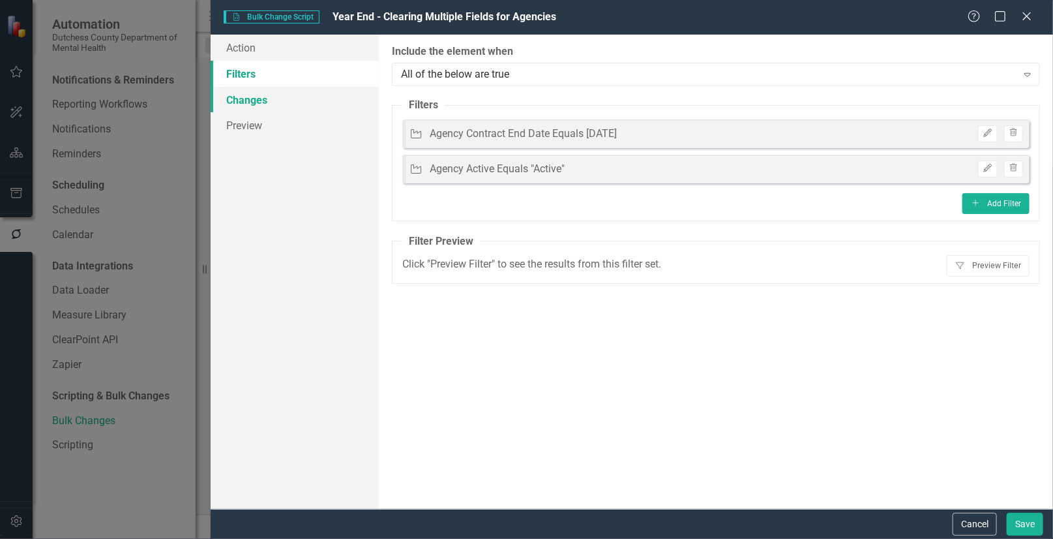
click at [255, 101] on link "Changes" at bounding box center [295, 100] width 168 height 26
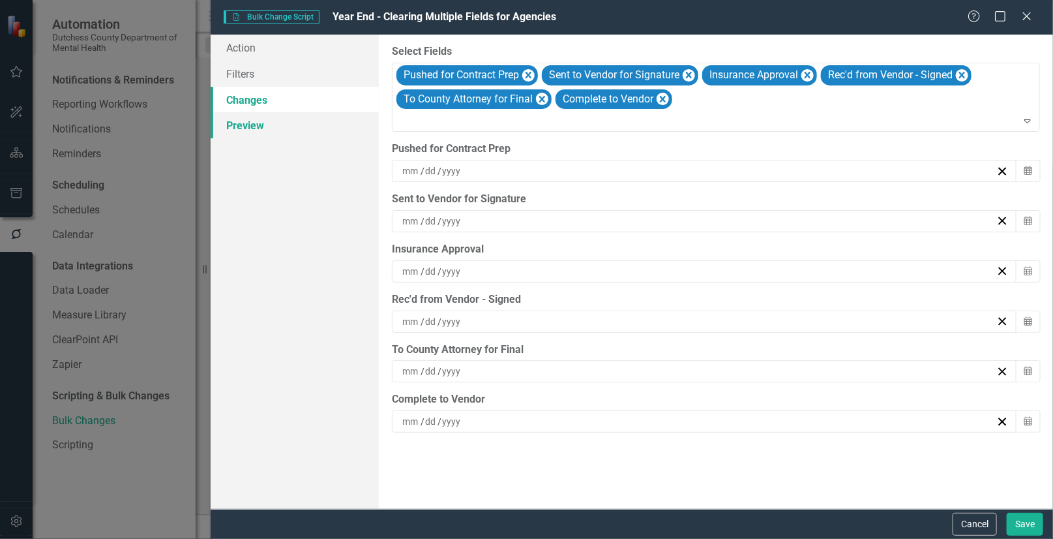
click at [238, 124] on link "Preview" at bounding box center [295, 125] width 168 height 26
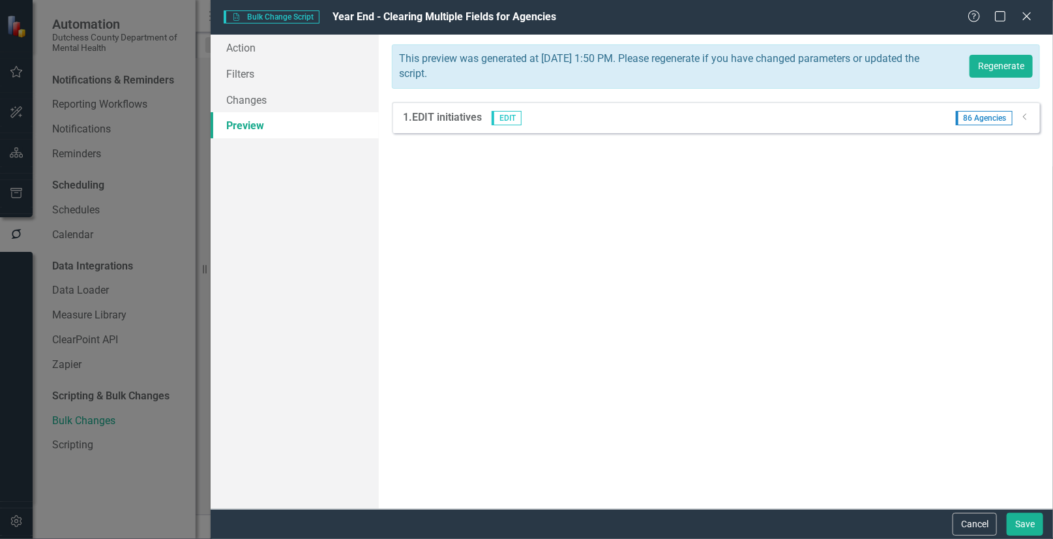
click at [517, 119] on span "EDIT" at bounding box center [507, 118] width 30 height 14
click at [998, 119] on span "86 Agencies" at bounding box center [984, 118] width 57 height 14
click at [248, 74] on link "Filters" at bounding box center [295, 74] width 168 height 26
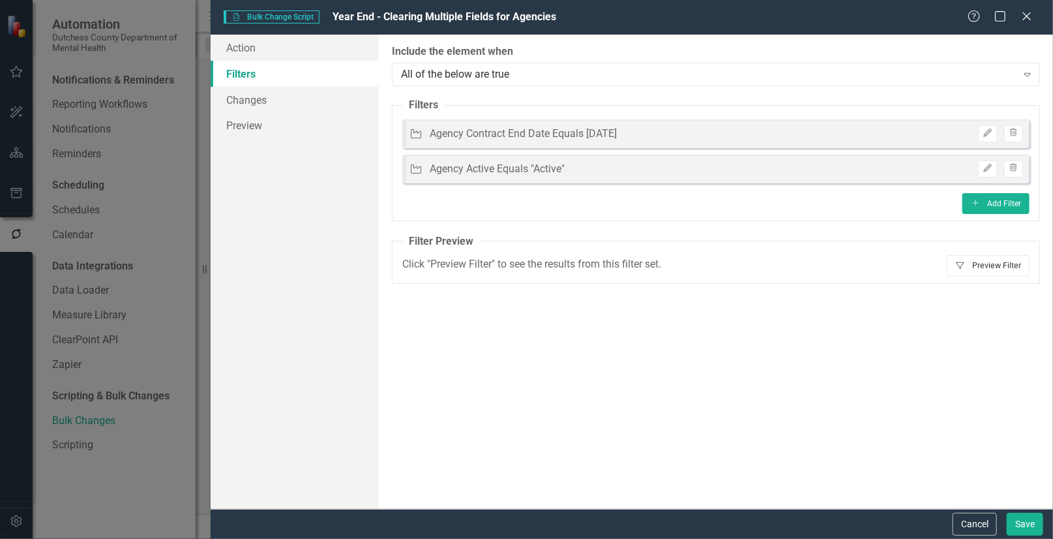
click at [990, 265] on button "Filter Preview Filter" at bounding box center [988, 265] width 83 height 21
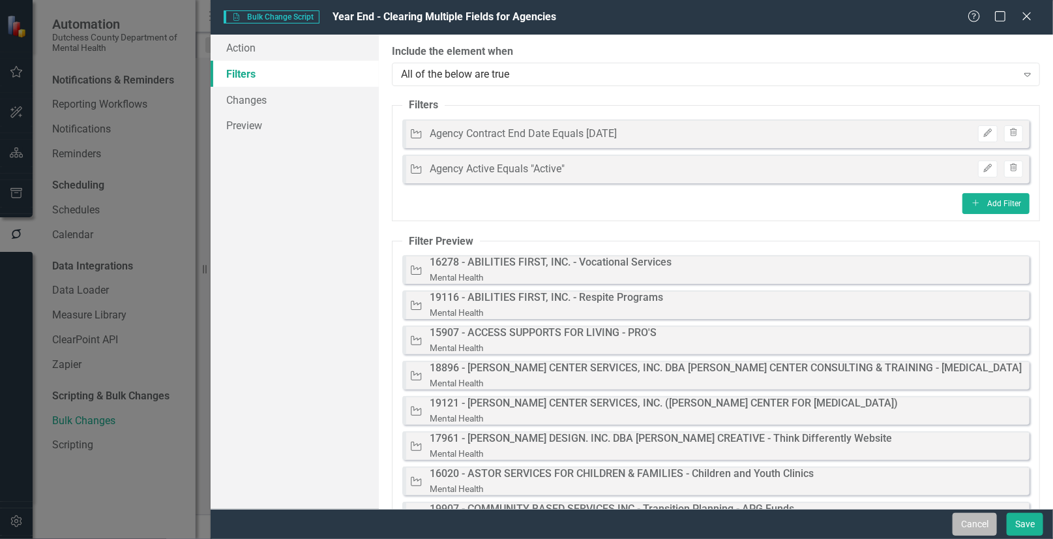
click at [980, 522] on button "Cancel" at bounding box center [975, 523] width 44 height 23
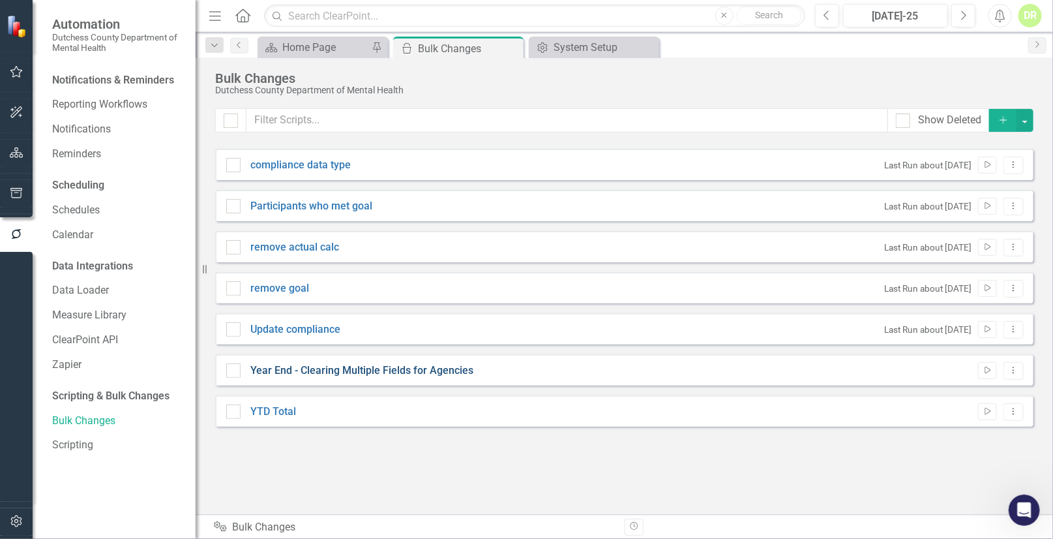
click at [337, 363] on link "Year End - Clearing Multiple Fields for Agencies" at bounding box center [361, 370] width 223 height 15
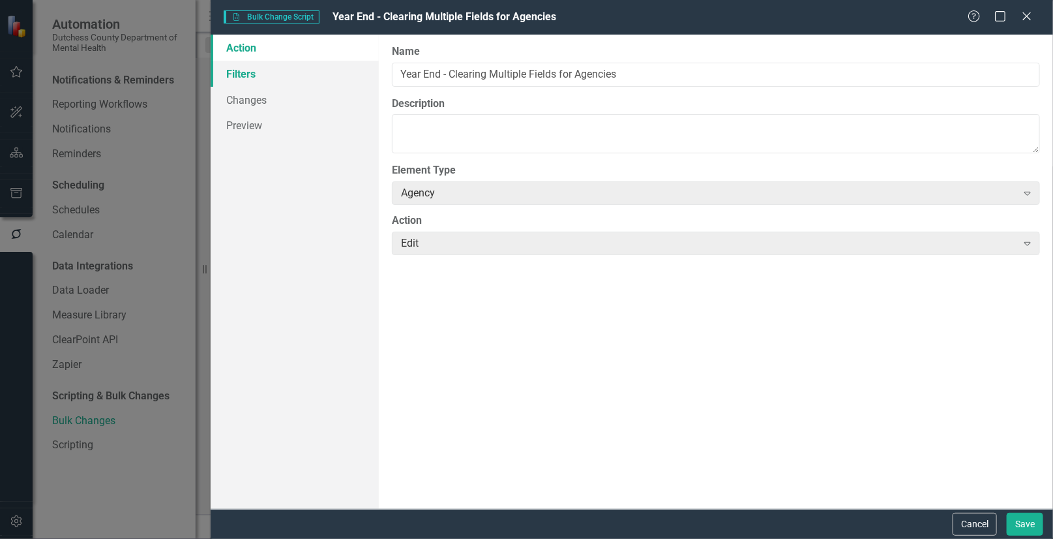
click at [240, 74] on link "Filters" at bounding box center [295, 74] width 168 height 26
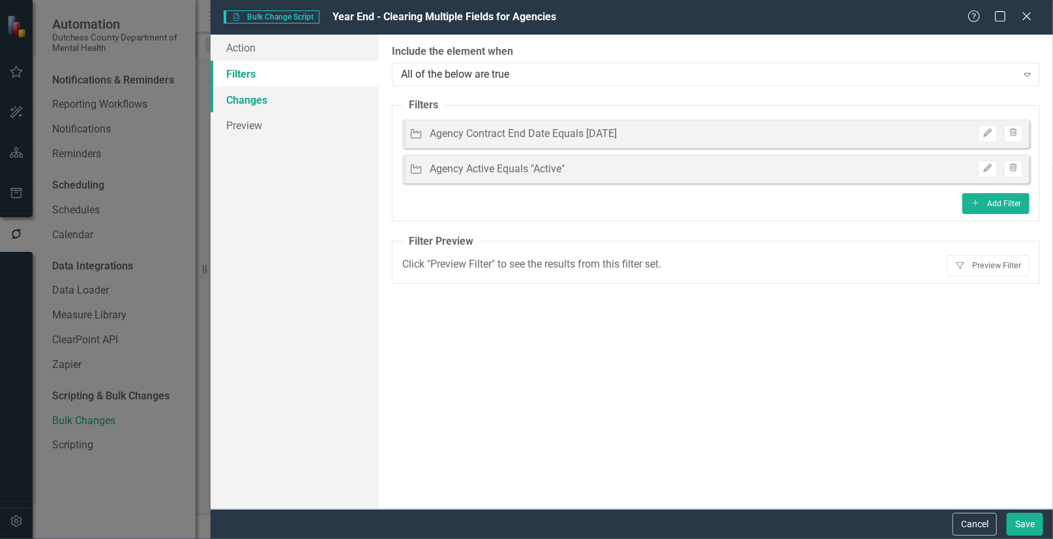
click at [254, 100] on link "Changes" at bounding box center [295, 100] width 168 height 26
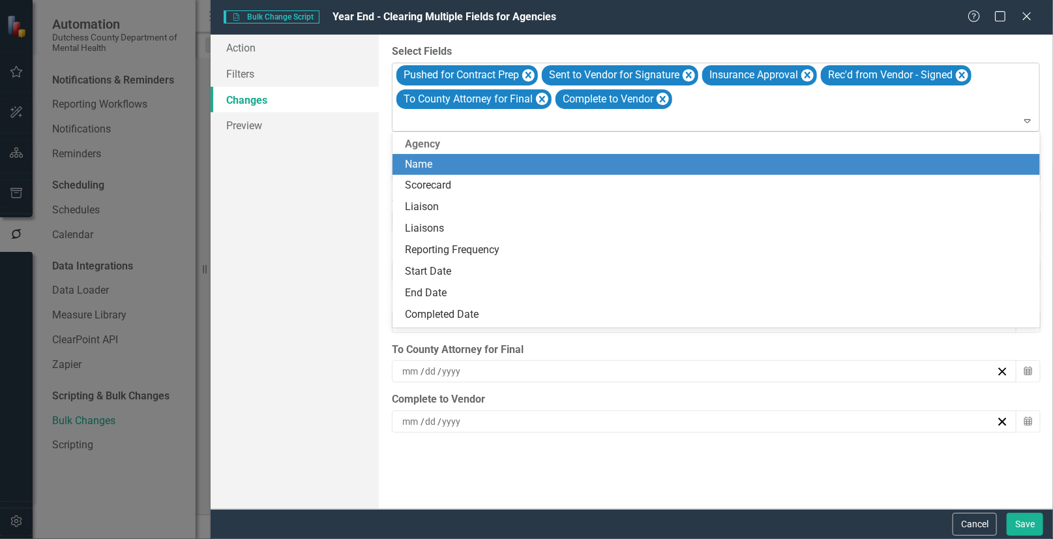
click at [1026, 121] on icon at bounding box center [1027, 121] width 7 height 4
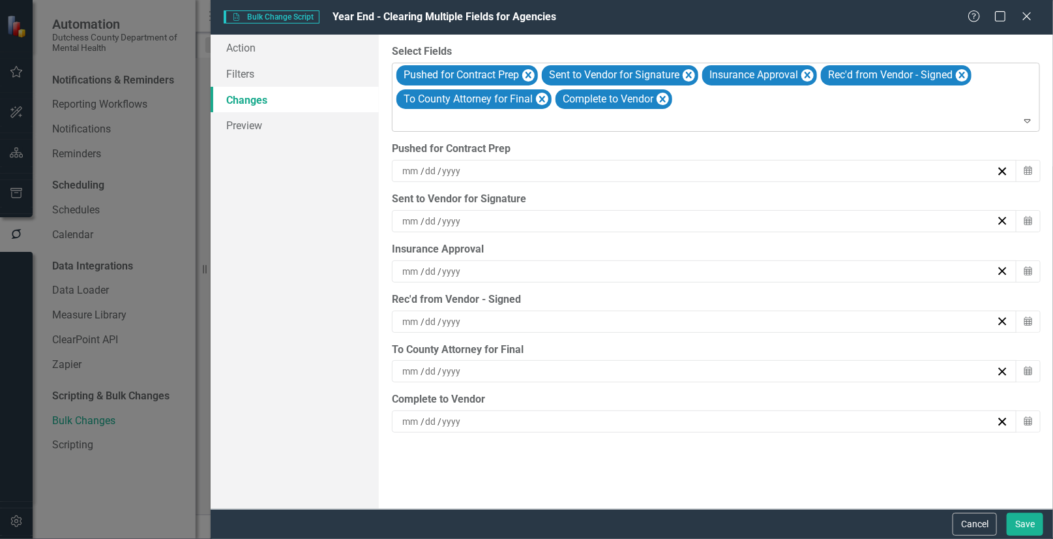
click at [1026, 121] on icon at bounding box center [1027, 121] width 7 height 4
click at [971, 519] on button "Cancel" at bounding box center [975, 523] width 44 height 23
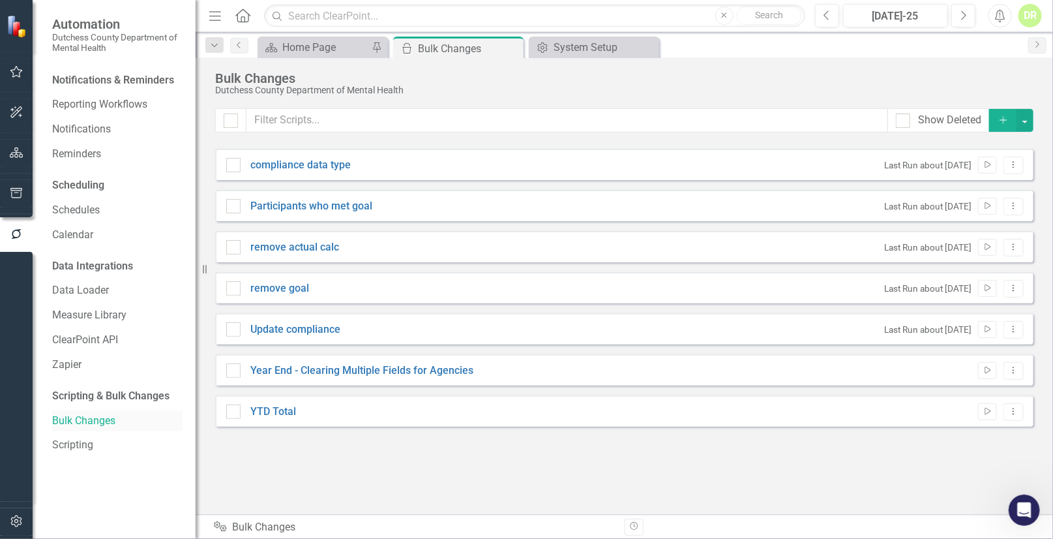
click at [76, 417] on link "Bulk Changes" at bounding box center [117, 420] width 130 height 15
click at [16, 228] on button "button" at bounding box center [16, 235] width 33 height 22
click at [69, 414] on link "Bulk Changes" at bounding box center [117, 420] width 130 height 15
click at [331, 372] on link "Year End - Clearing Multiple Fields for Agencies" at bounding box center [361, 370] width 223 height 15
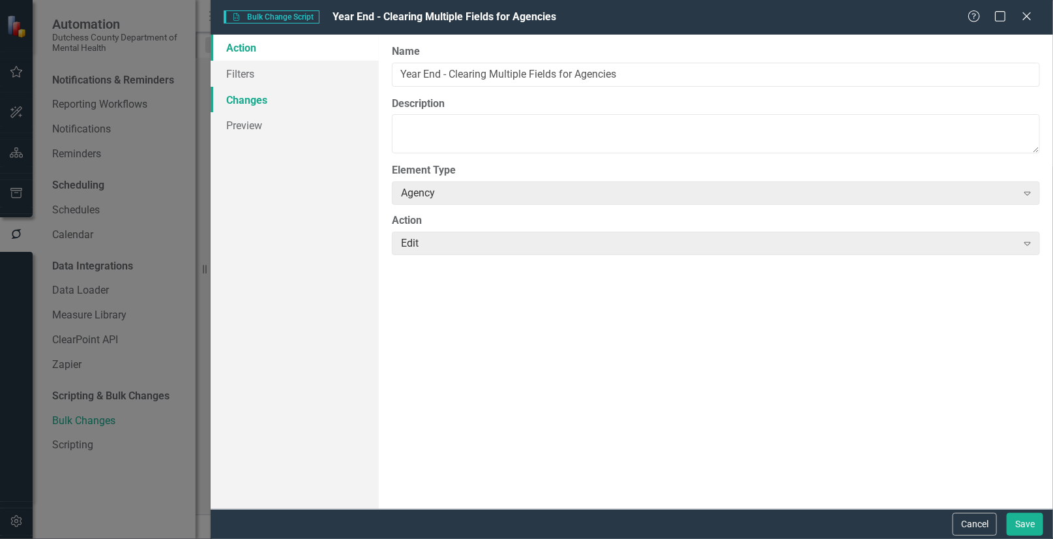
click at [244, 91] on link "Changes" at bounding box center [295, 100] width 168 height 26
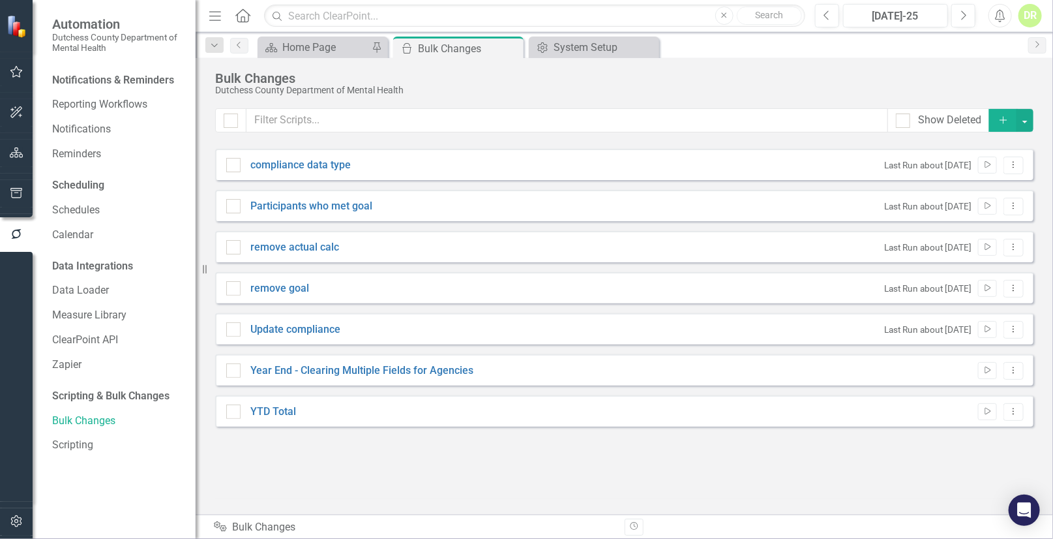
checkbox input "false"
click at [392, 366] on link "Year End - Clearing Multiple Fields for Agencies" at bounding box center [361, 370] width 223 height 15
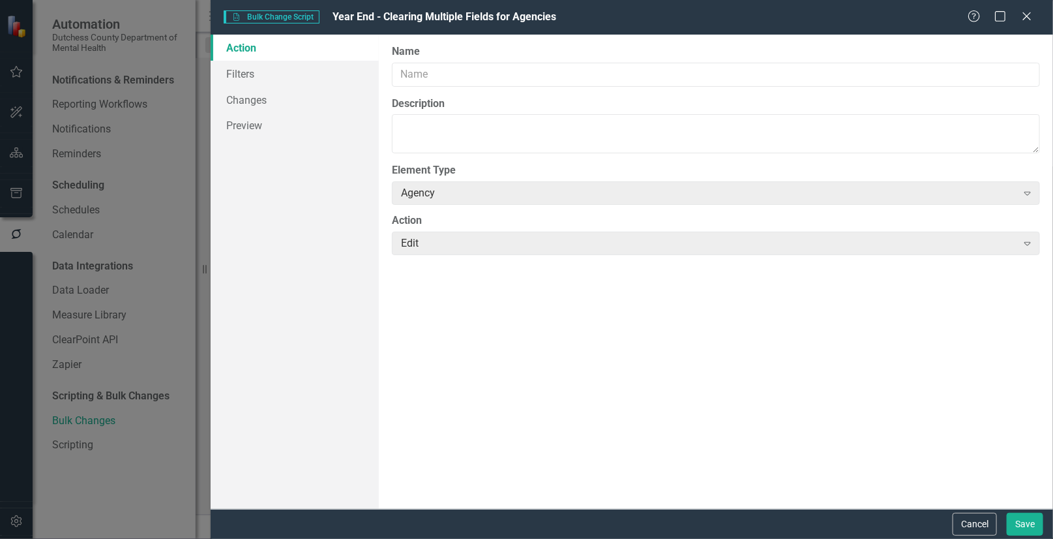
type input "Year End - Clearing Multiple Fields for Agencies"
click at [239, 100] on link "Changes" at bounding box center [295, 100] width 168 height 26
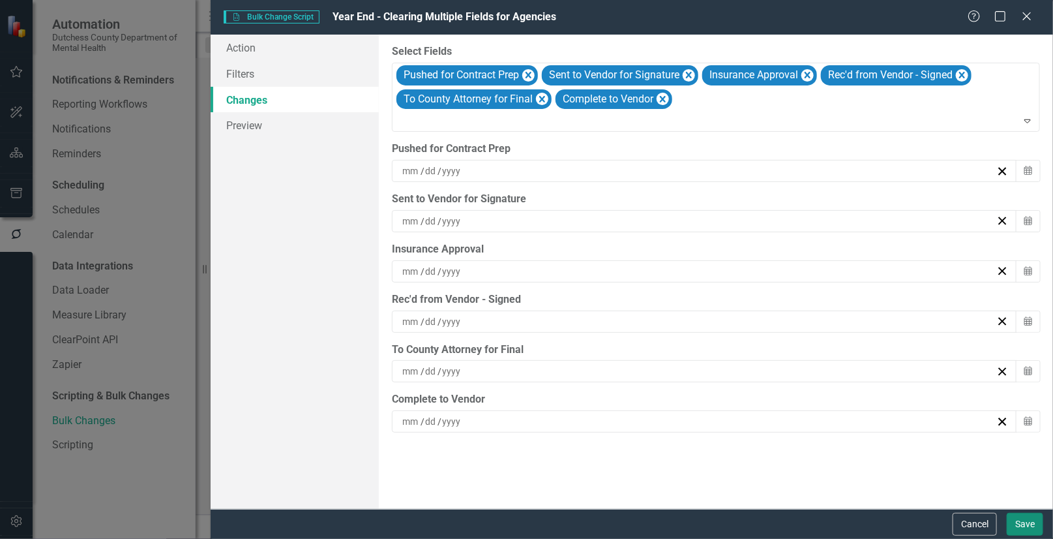
drag, startPoint x: 1035, startPoint y: 522, endPoint x: 1035, endPoint y: 484, distance: 37.8
click at [1033, 520] on button "Save" at bounding box center [1025, 523] width 37 height 23
